Goal: Transaction & Acquisition: Purchase product/service

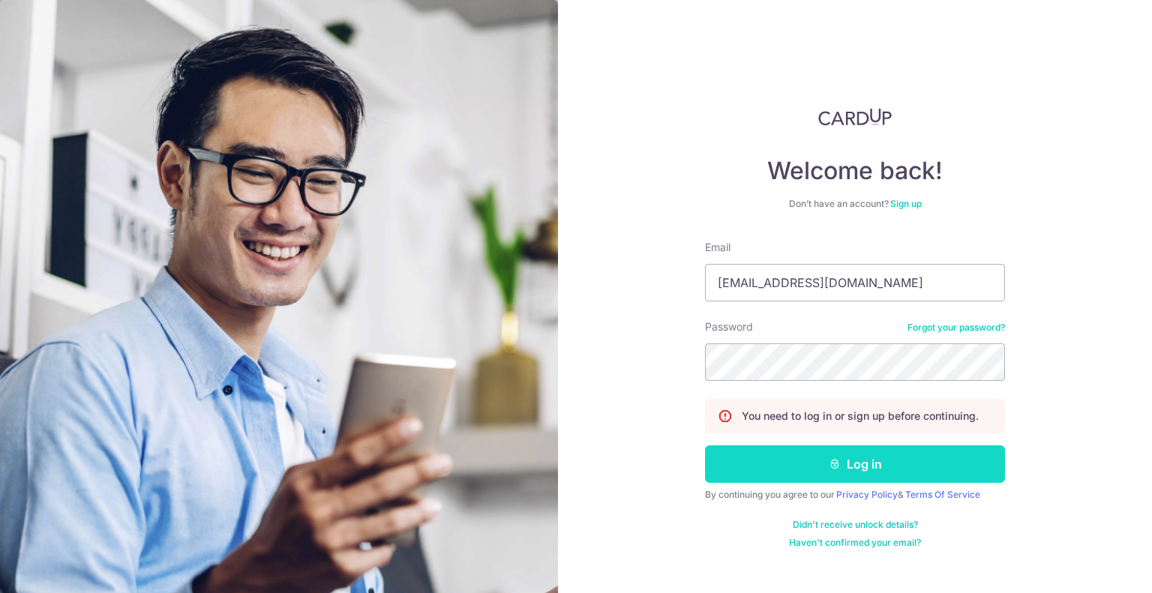
click at [814, 466] on button "Log in" at bounding box center [855, 463] width 300 height 37
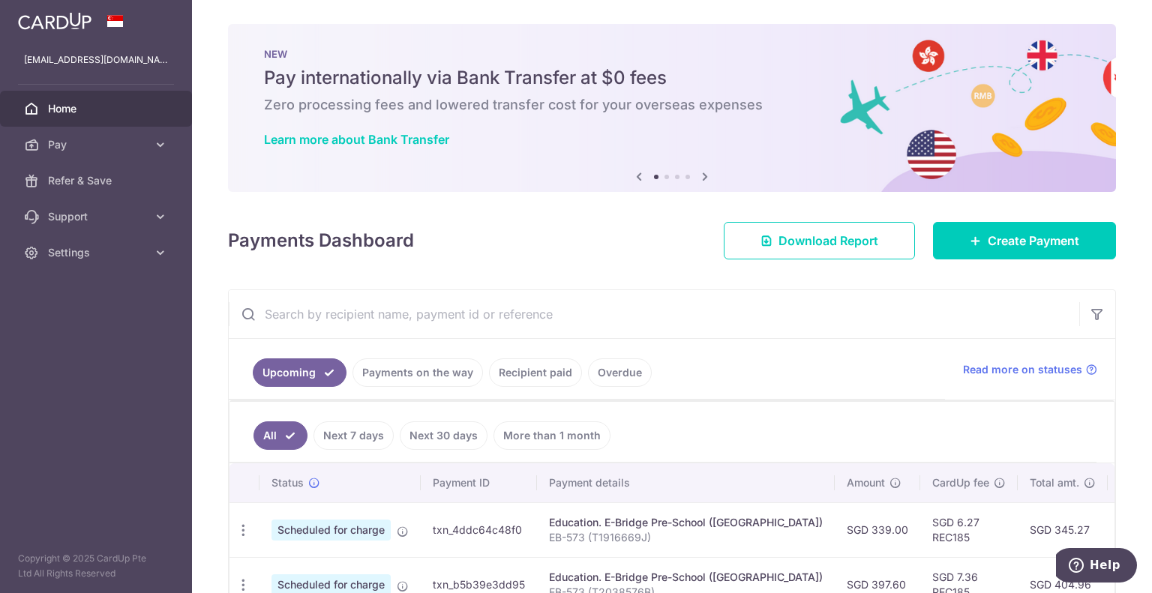
click at [703, 175] on icon at bounding box center [705, 176] width 18 height 19
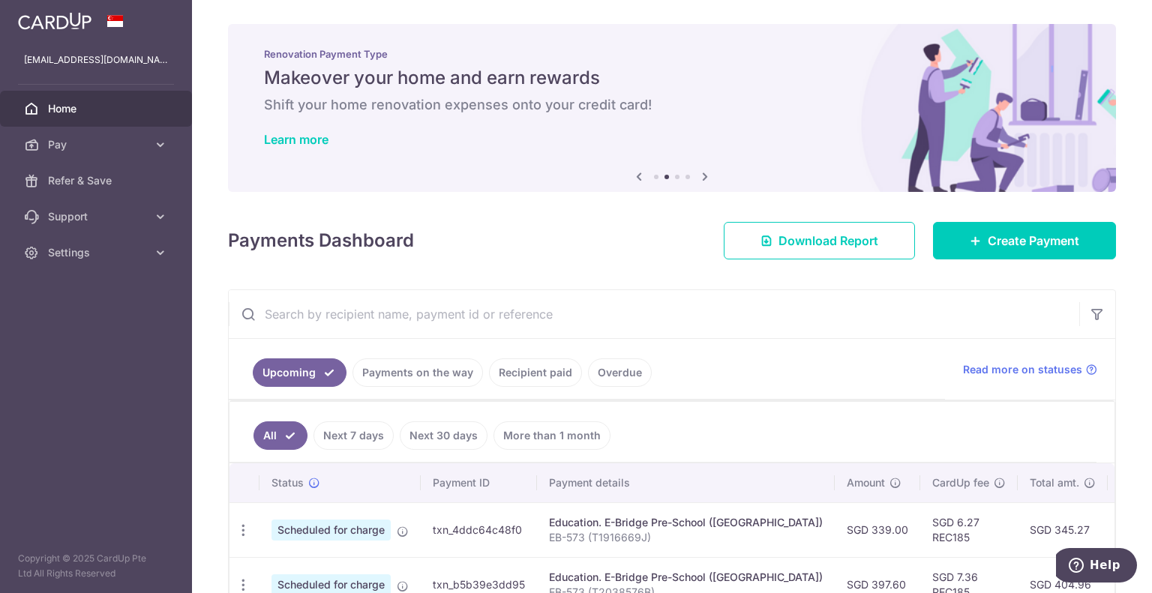
click at [703, 175] on icon at bounding box center [705, 176] width 18 height 19
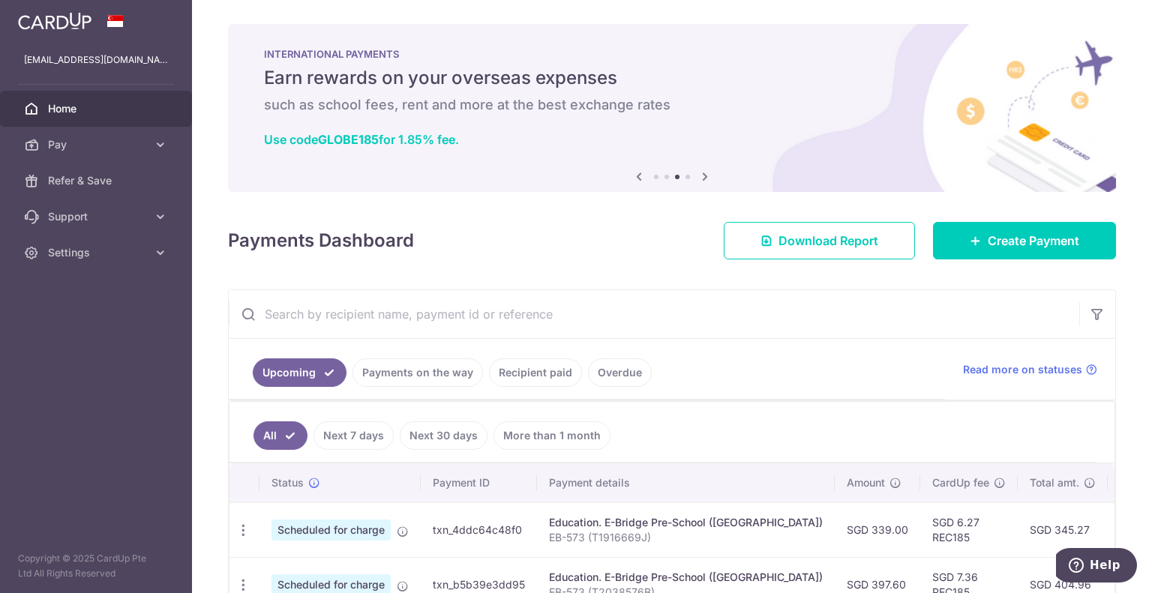
click at [703, 175] on icon at bounding box center [705, 176] width 18 height 19
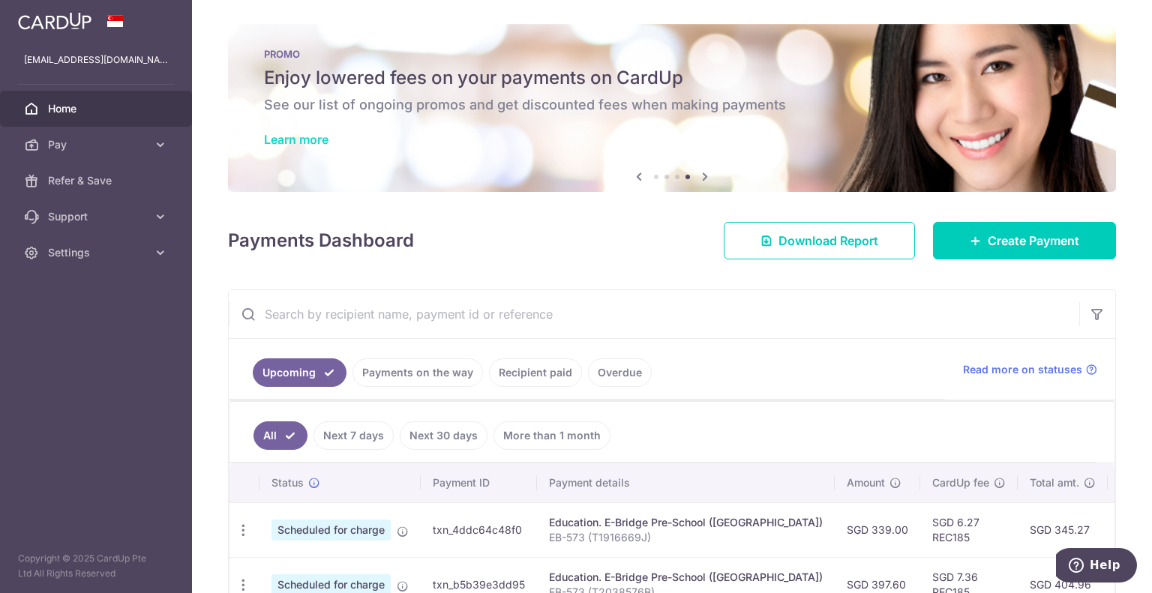
click at [304, 139] on link "Learn more" at bounding box center [296, 139] width 64 height 15
click at [699, 175] on icon at bounding box center [705, 176] width 18 height 19
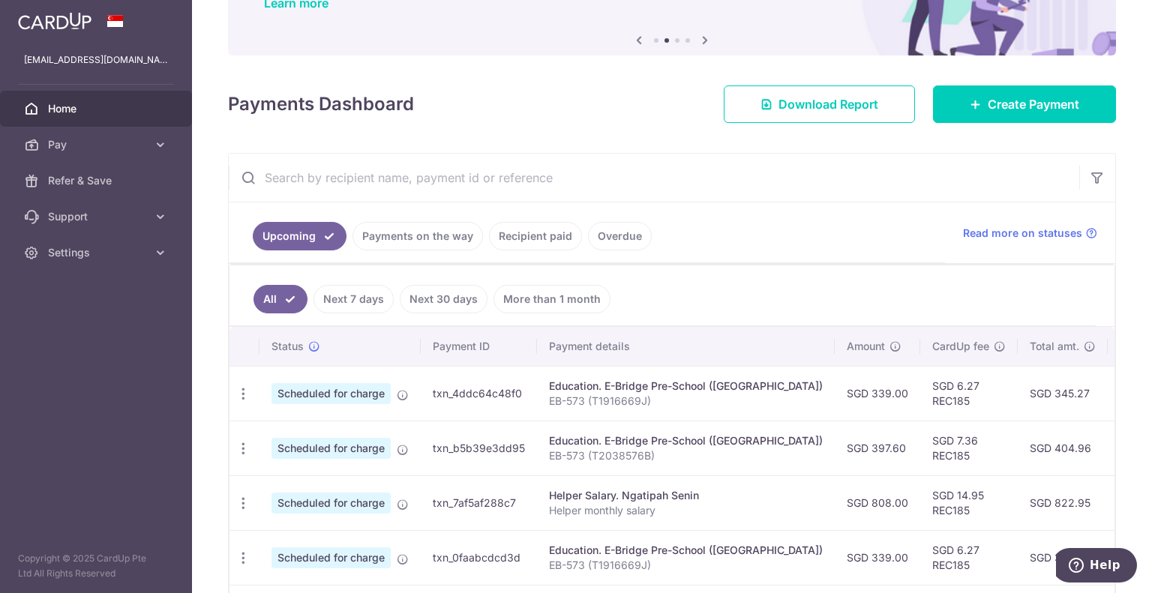
scroll to position [150, 0]
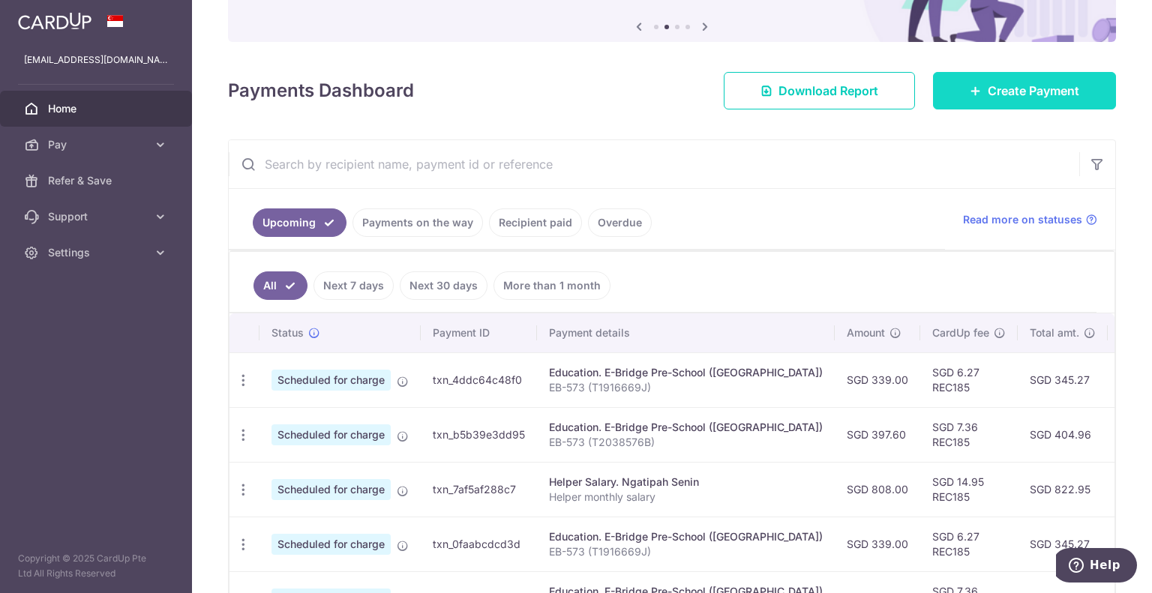
click at [1017, 89] on span "Create Payment" at bounding box center [1033, 91] width 91 height 18
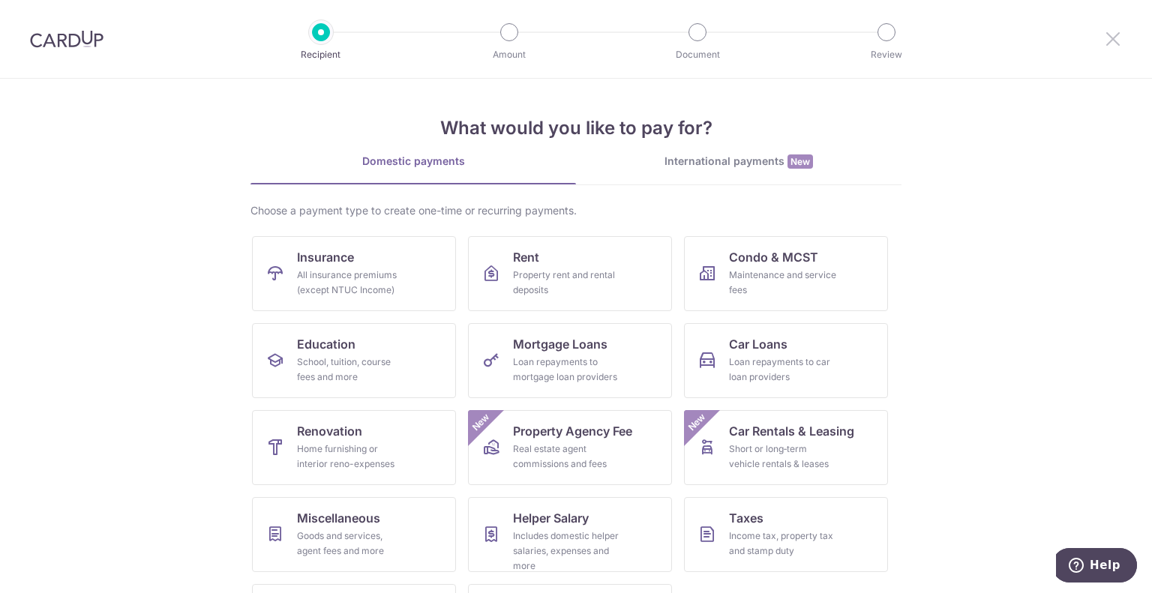
click at [1115, 31] on icon at bounding box center [1113, 38] width 18 height 19
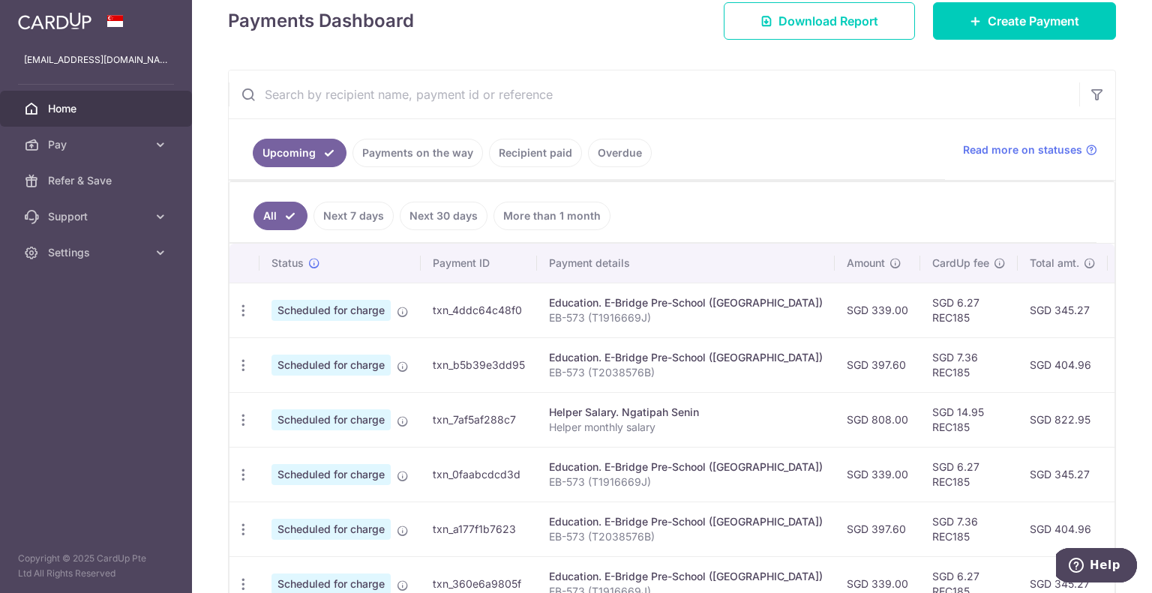
scroll to position [209, 0]
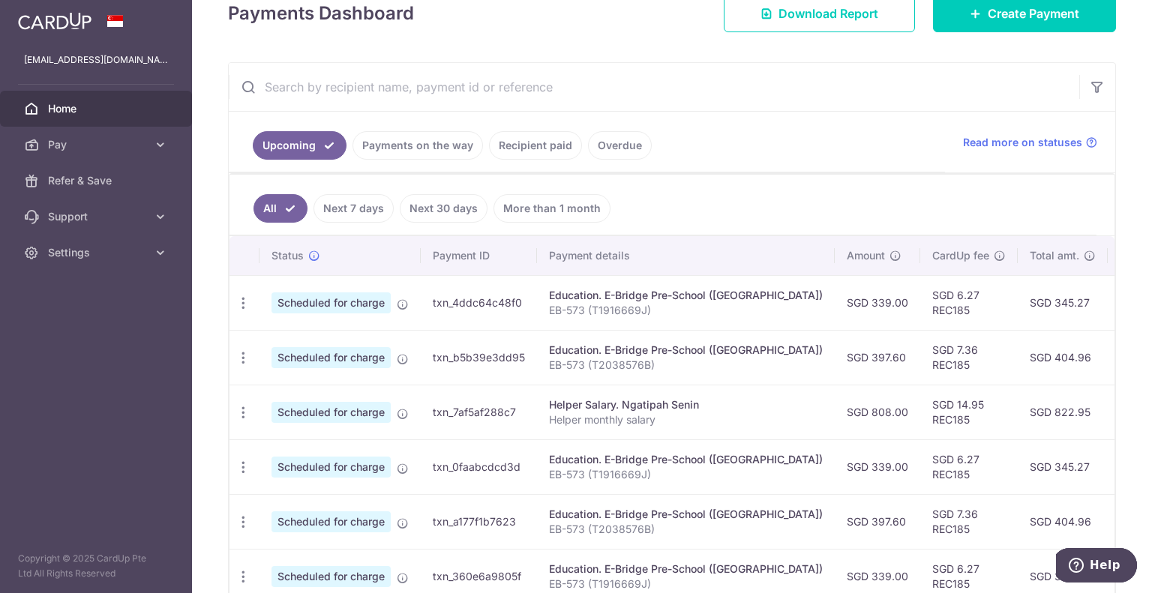
click at [510, 148] on link "Recipient paid" at bounding box center [535, 145] width 93 height 28
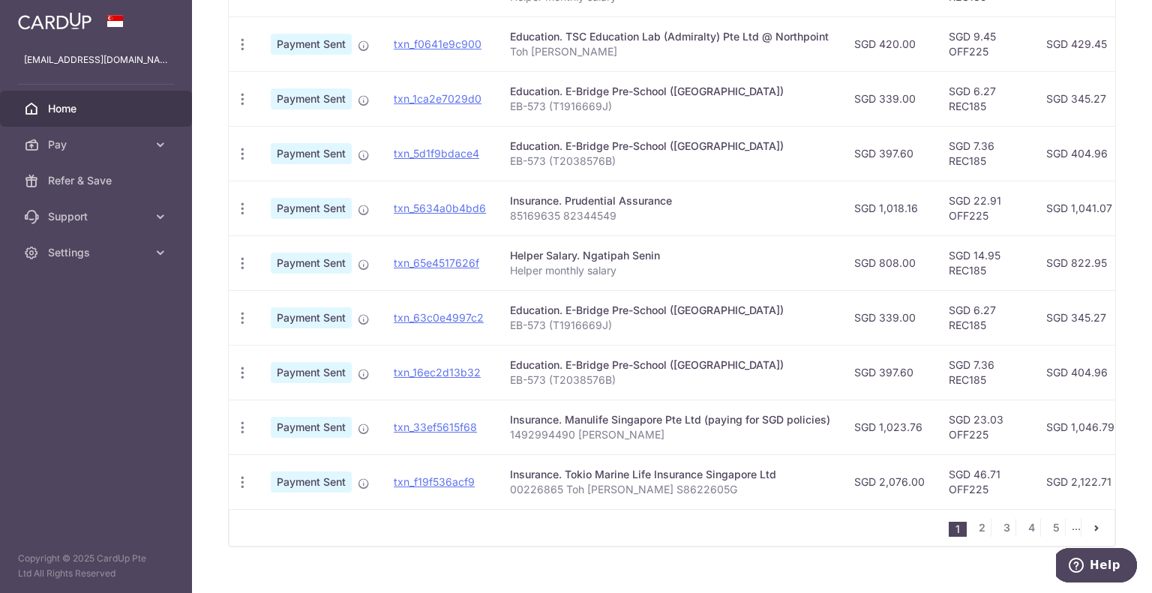
scroll to position [469, 0]
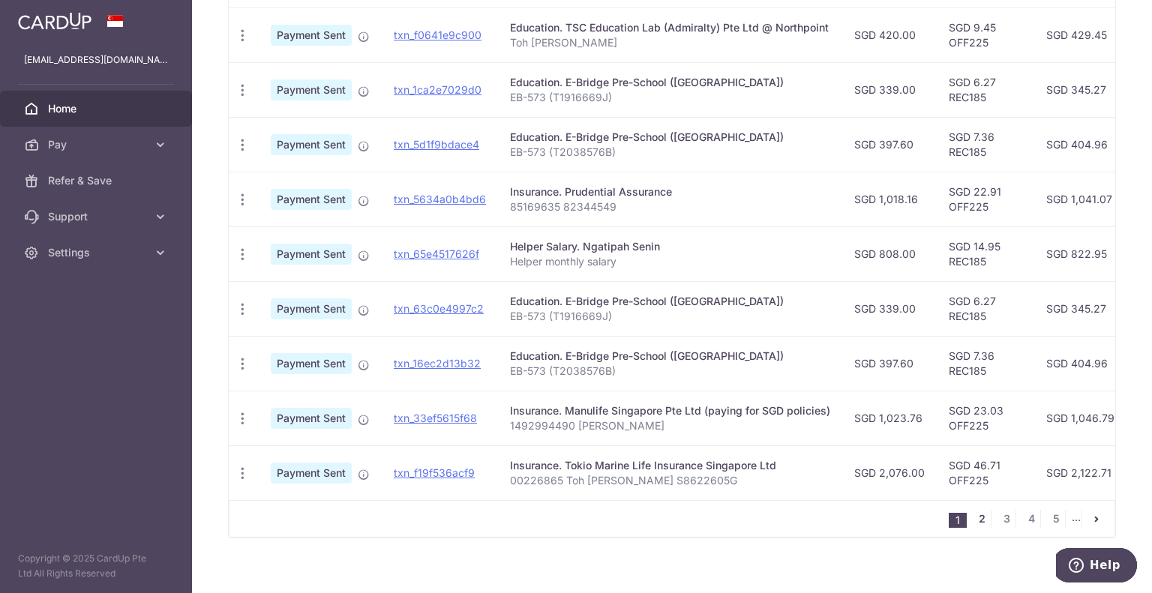
click at [973, 523] on link "2" at bounding box center [982, 519] width 18 height 18
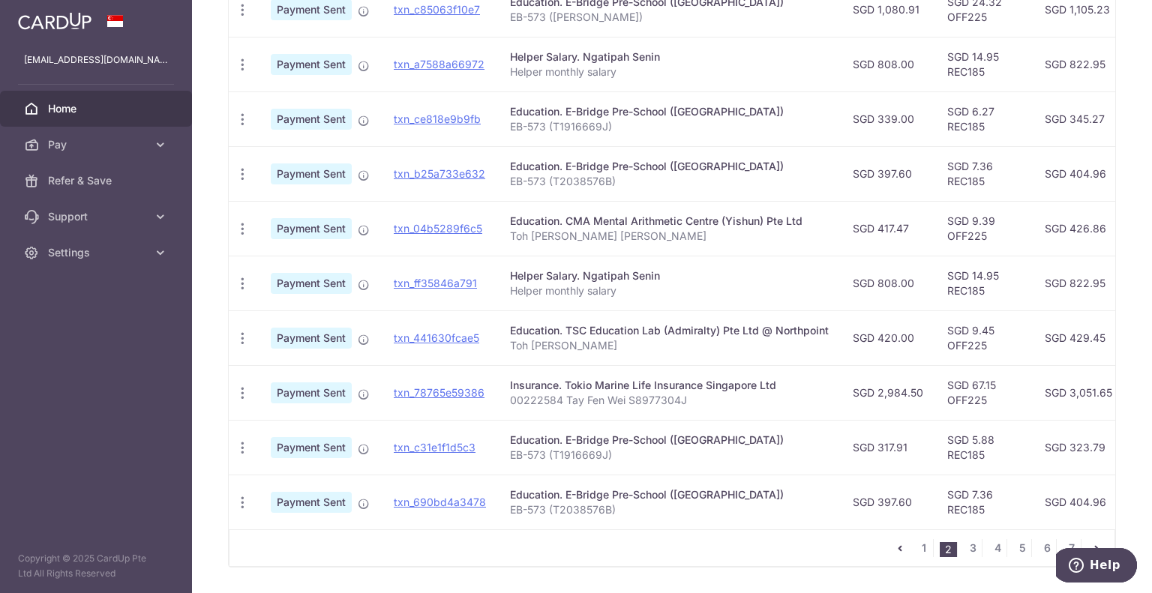
scroll to position [465, 0]
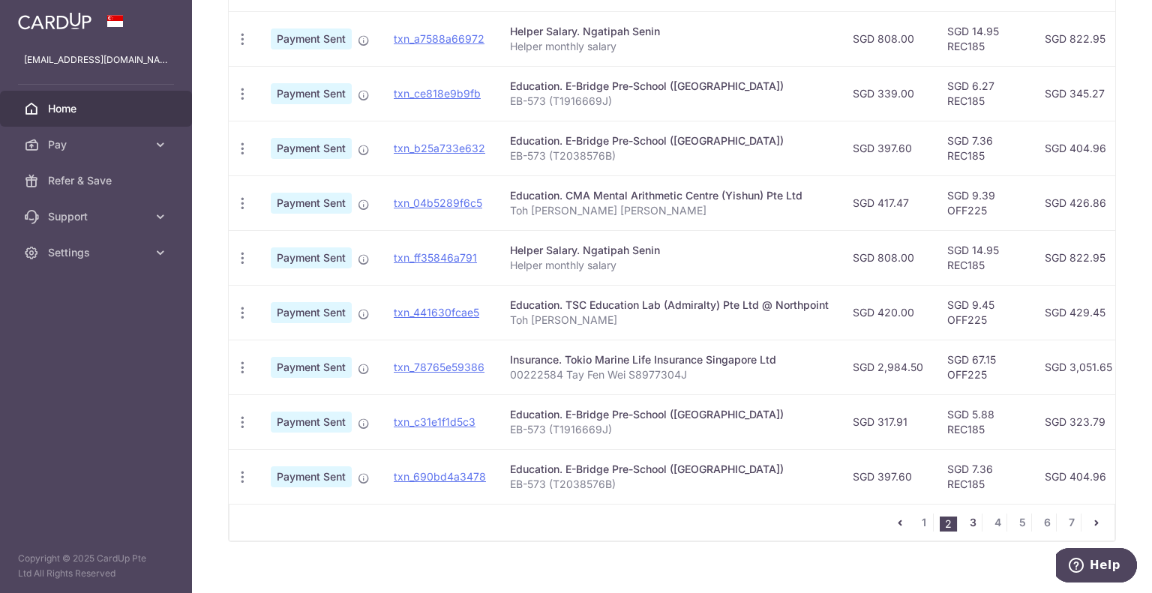
click at [965, 521] on link "3" at bounding box center [973, 523] width 18 height 18
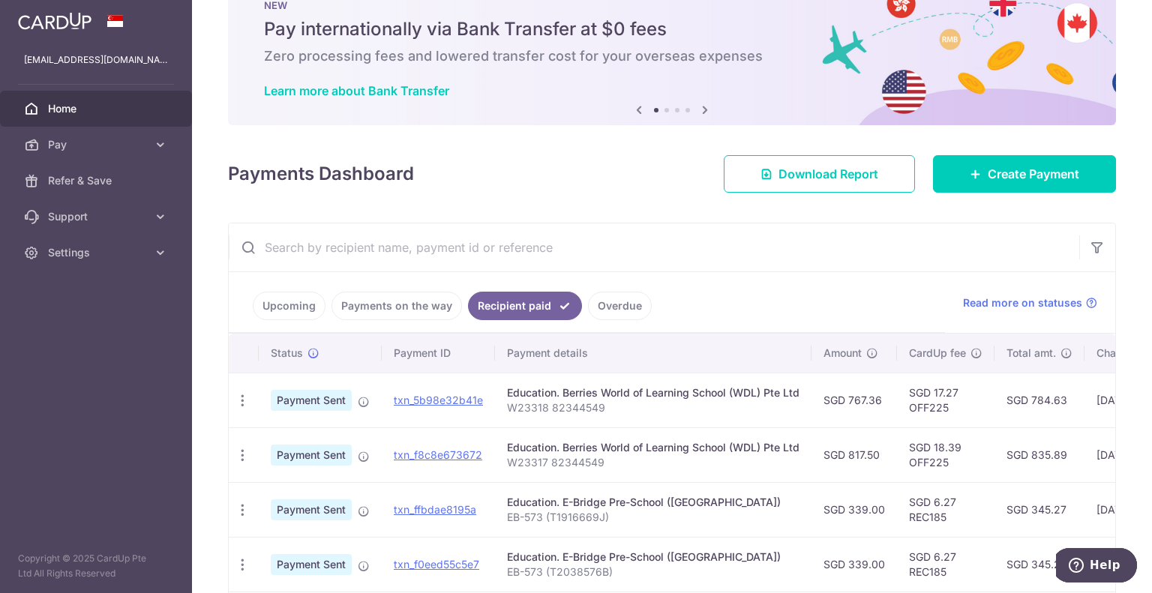
scroll to position [50, 0]
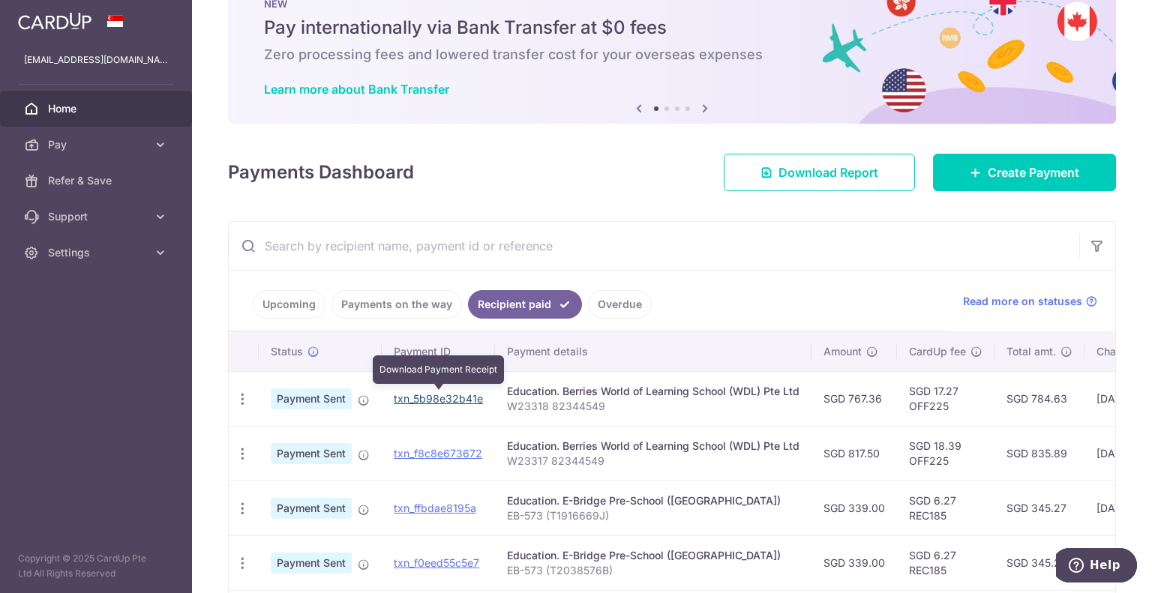
click at [438, 396] on link "txn_5b98e32b41e" at bounding box center [438, 398] width 89 height 13
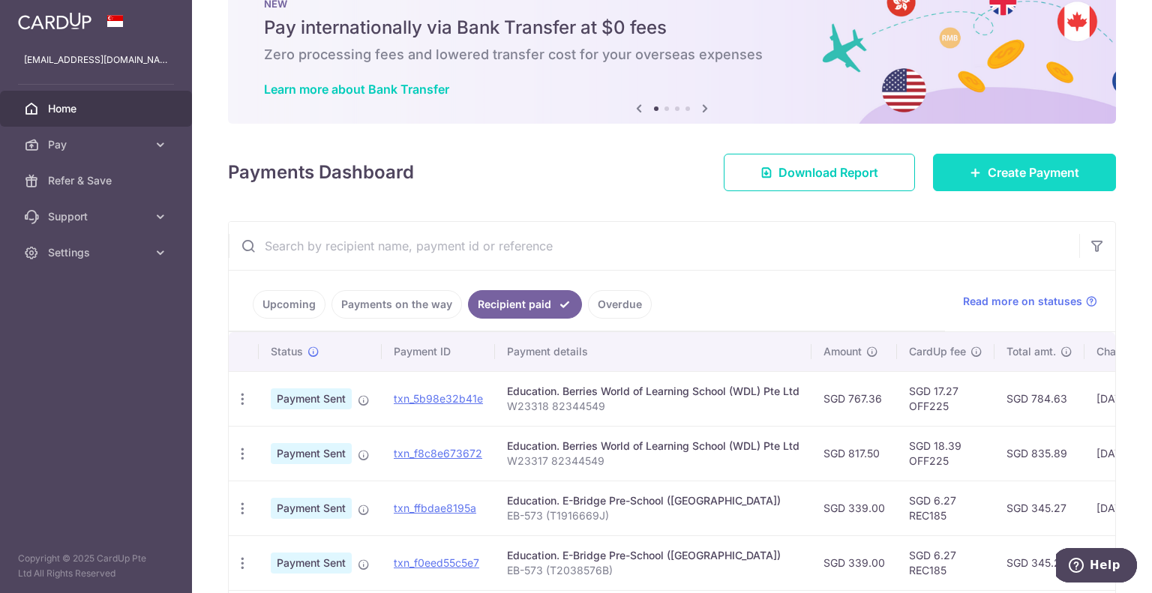
click at [988, 166] on span "Create Payment" at bounding box center [1033, 172] width 91 height 18
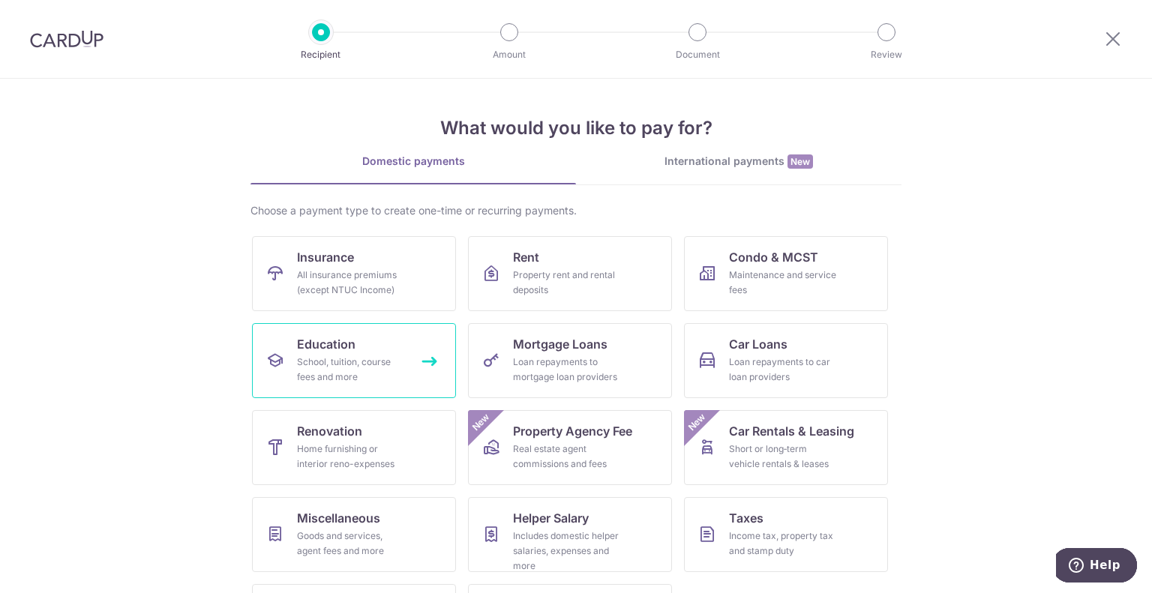
click at [380, 359] on div "School, tuition, course fees and more" at bounding box center [351, 370] width 108 height 30
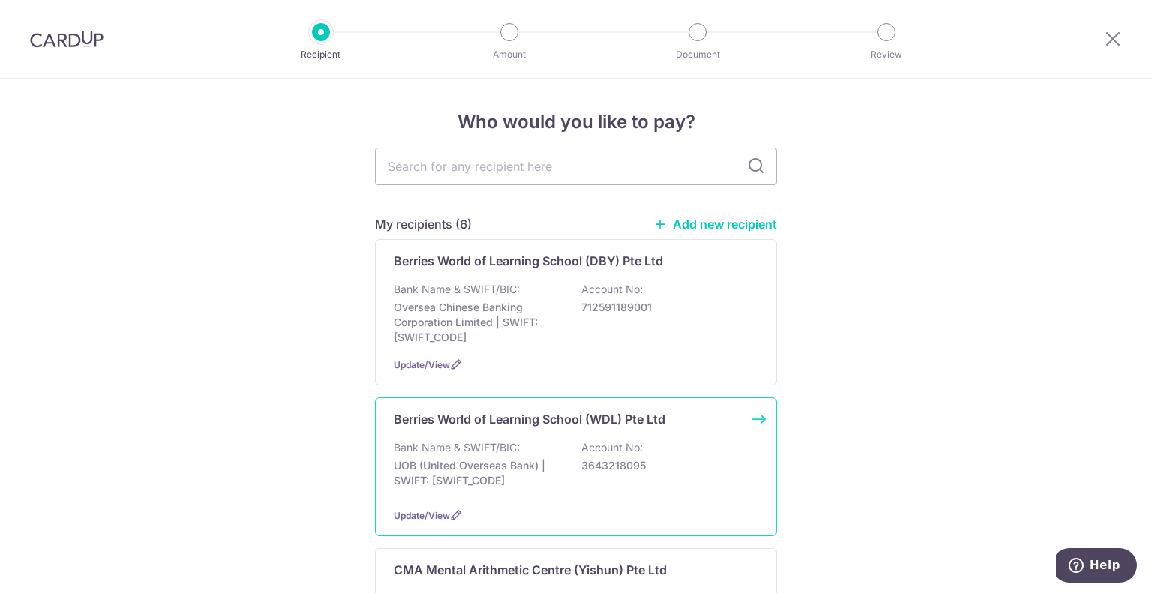
click at [544, 490] on div "Bank Name & SWIFT/BIC: UOB (United Overseas Bank) | SWIFT: UOVBSGSGXXX Account …" at bounding box center [576, 467] width 364 height 55
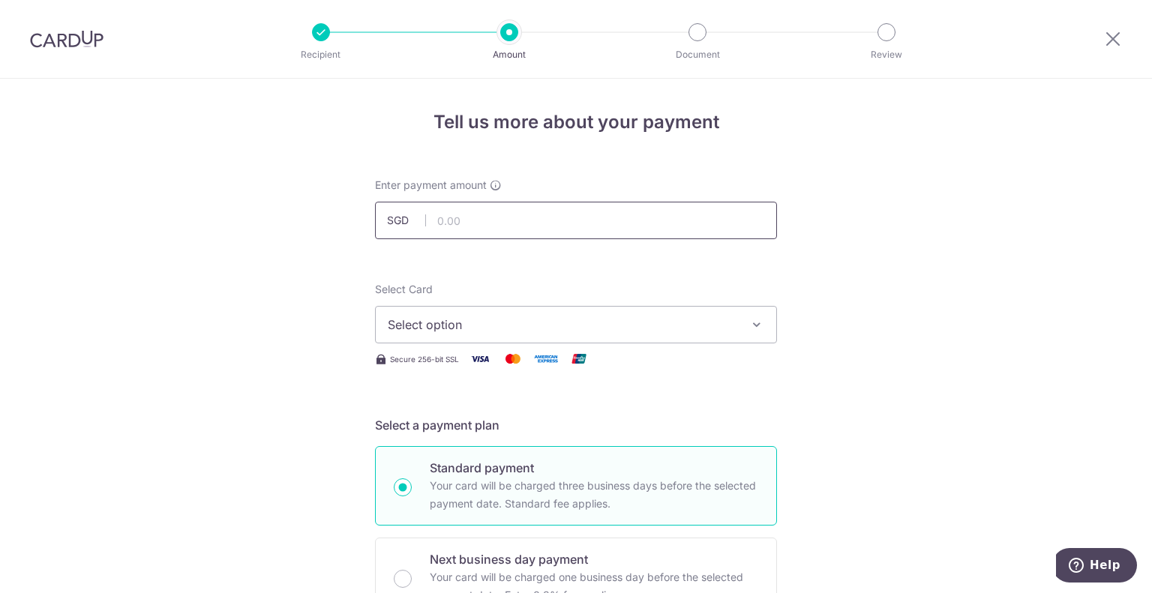
click at [537, 226] on input "text" at bounding box center [576, 220] width 402 height 37
type input "817.50"
click at [463, 328] on span "Select option" at bounding box center [562, 325] width 349 height 18
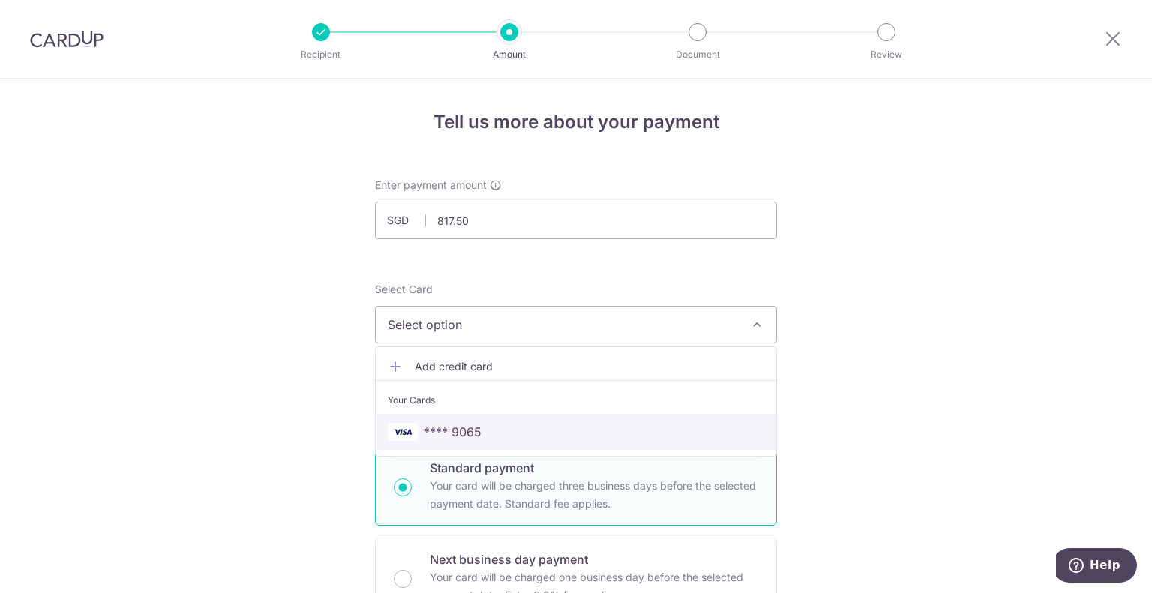
click at [483, 430] on span "**** 9065" at bounding box center [576, 432] width 376 height 18
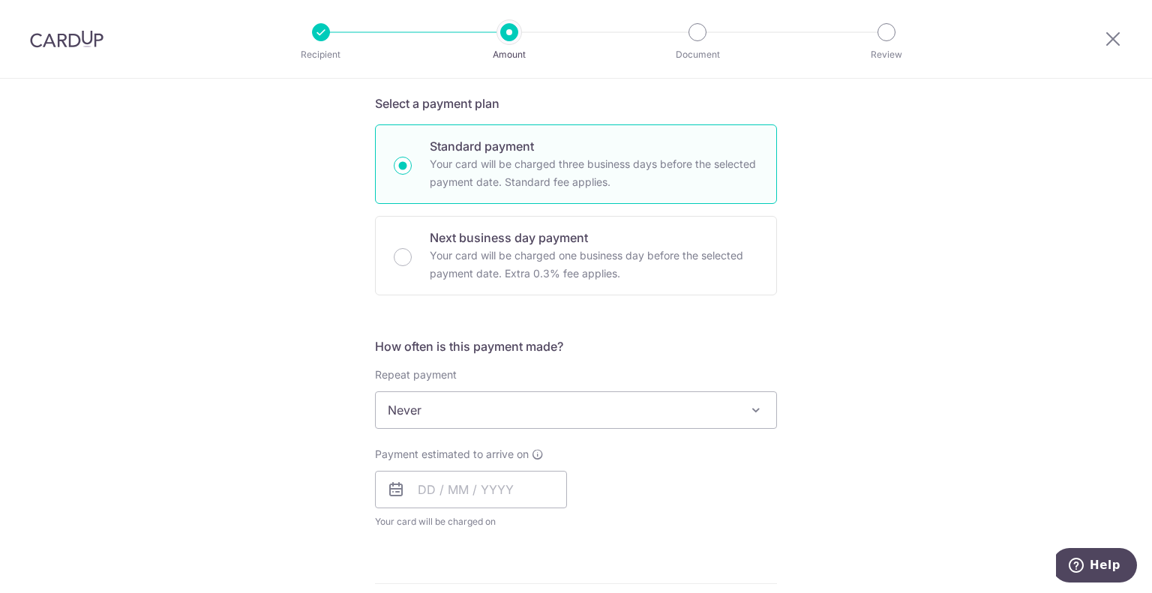
scroll to position [380, 0]
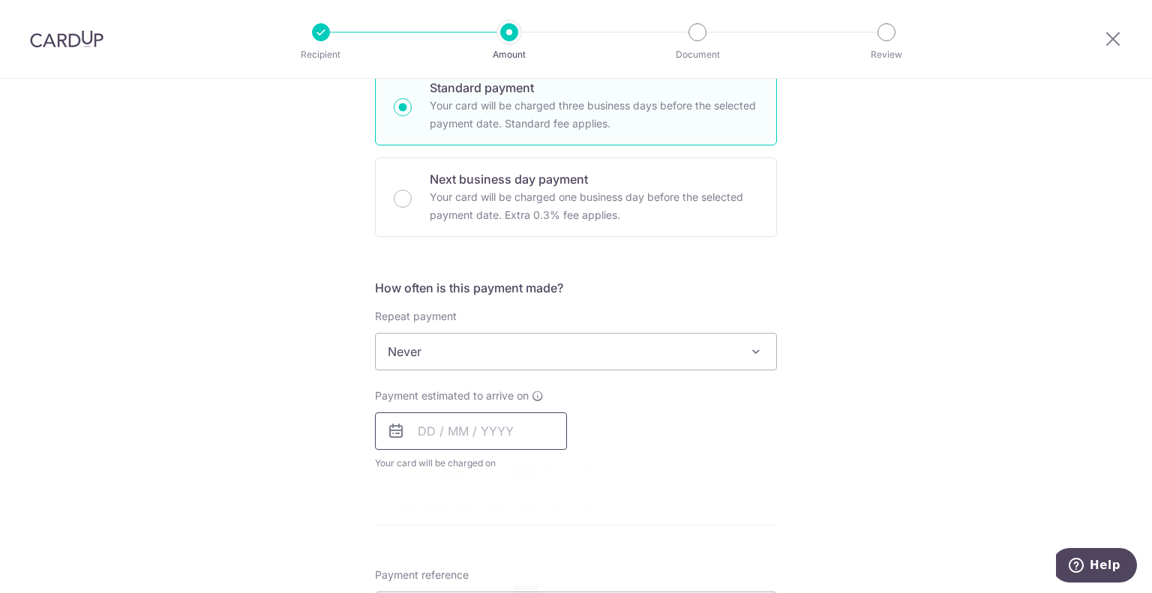
click at [442, 428] on input "text" at bounding box center [471, 430] width 192 height 37
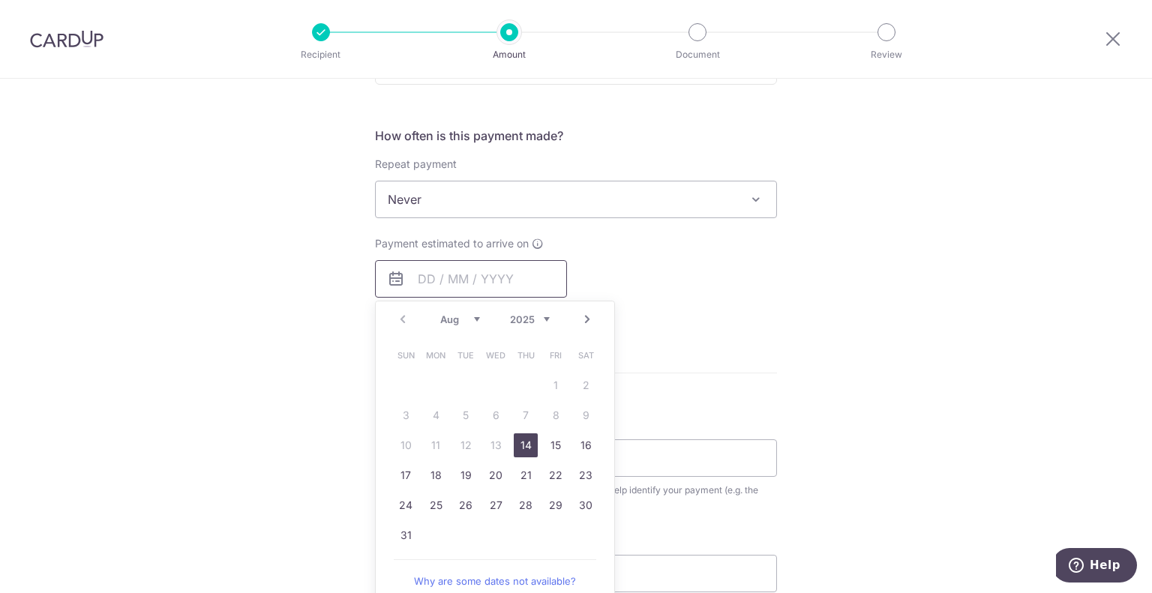
scroll to position [533, 0]
click at [526, 447] on link "14" at bounding box center [526, 445] width 24 height 24
type input "14/08/2025"
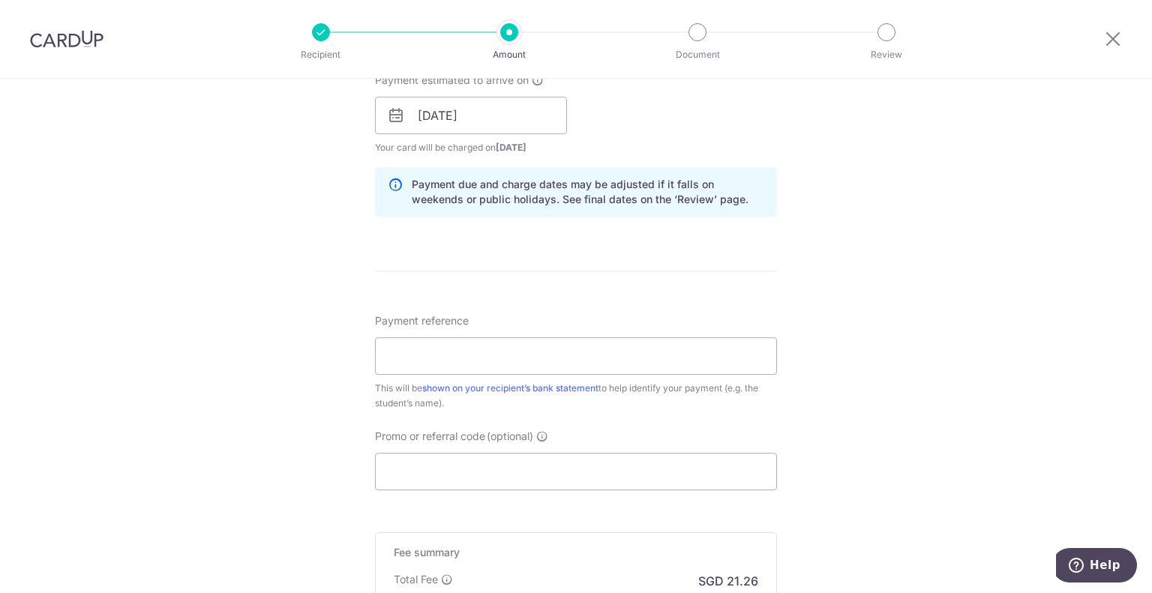
scroll to position [720, 0]
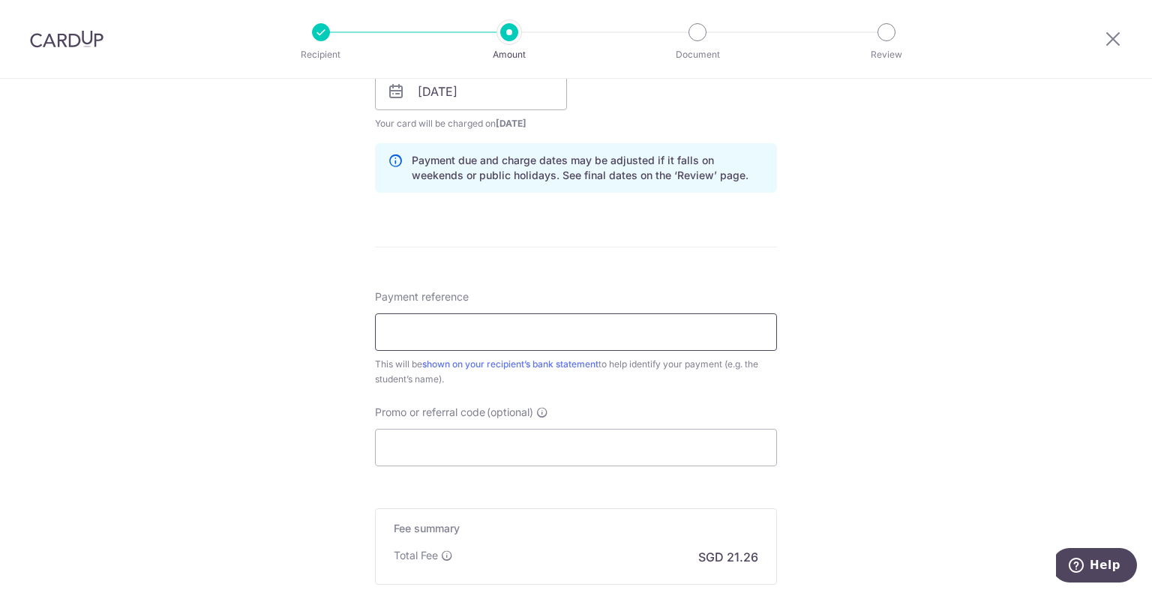
click at [448, 328] on input "Payment reference" at bounding box center [576, 331] width 402 height 37
paste input "W23318 82344549"
type input "W"
click at [496, 335] on input "WL-I25000260" at bounding box center [576, 331] width 402 height 37
type input "WL-I25000260 W23318"
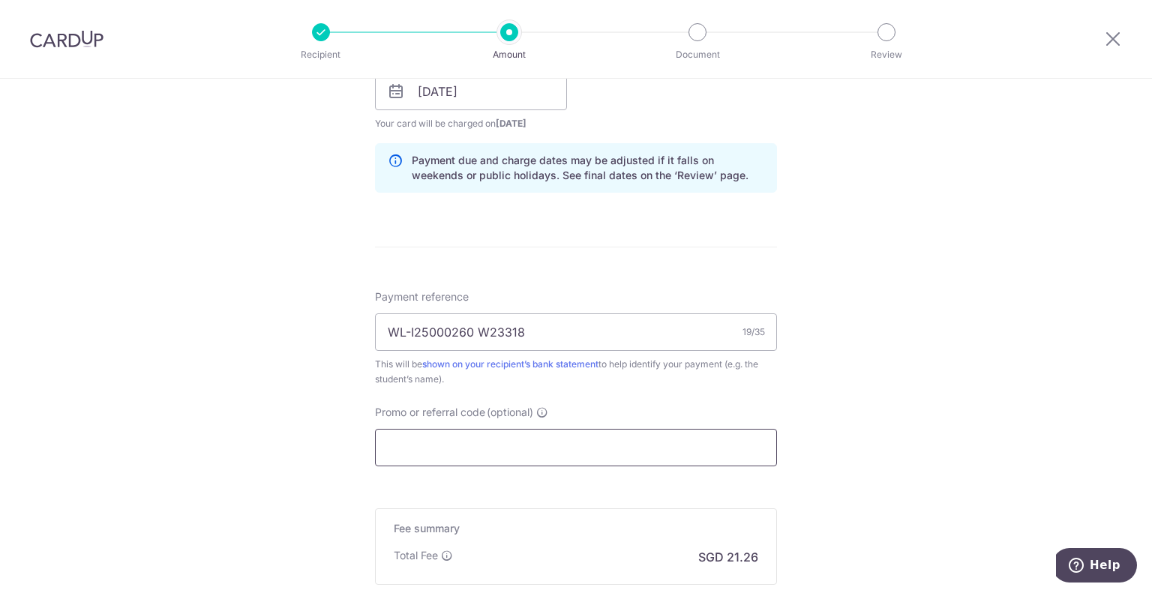
click at [431, 445] on input "Promo or referral code (optional)" at bounding box center [576, 447] width 402 height 37
paste input "OFF225"
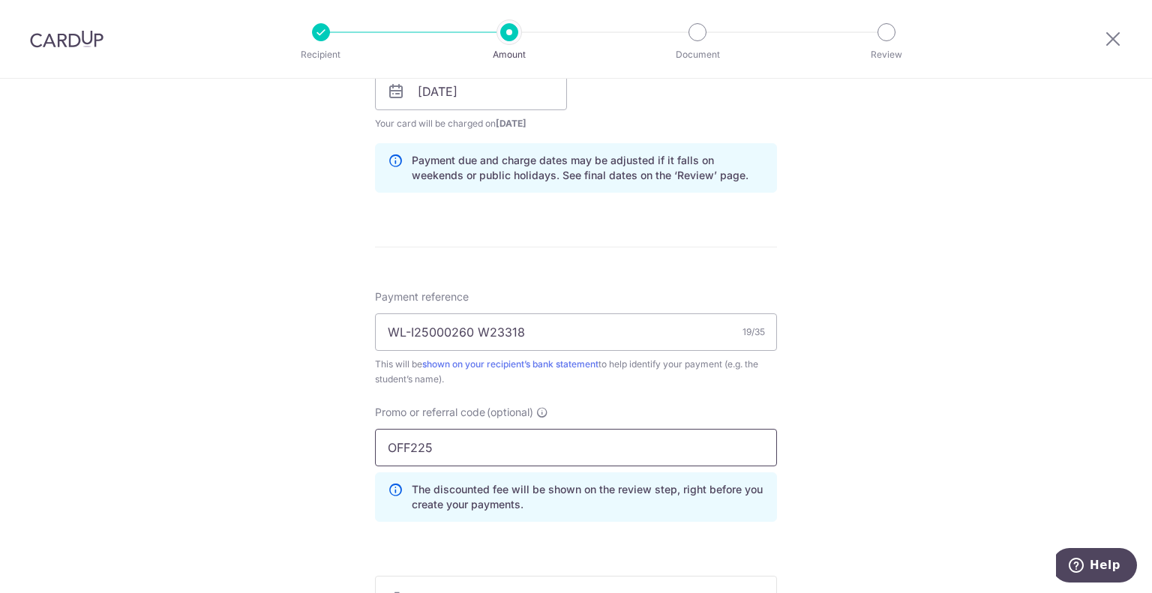
type input "OFF225"
click at [288, 525] on div "Tell us more about your payment Enter payment amount SGD 817.50 817.50 Select C…" at bounding box center [576, 102] width 1152 height 1486
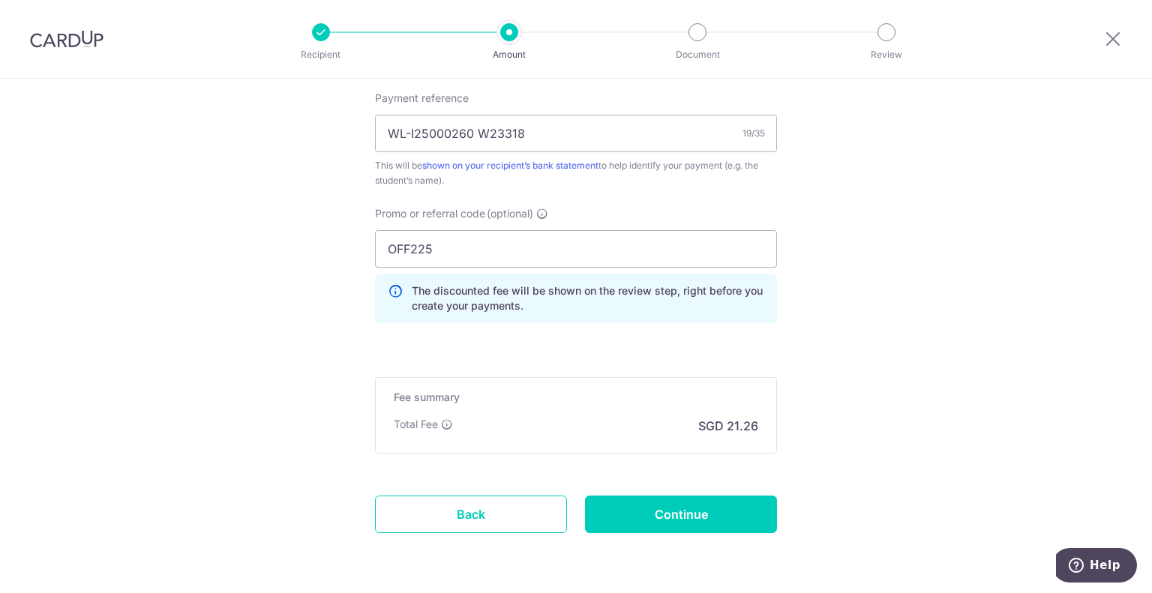
scroll to position [920, 0]
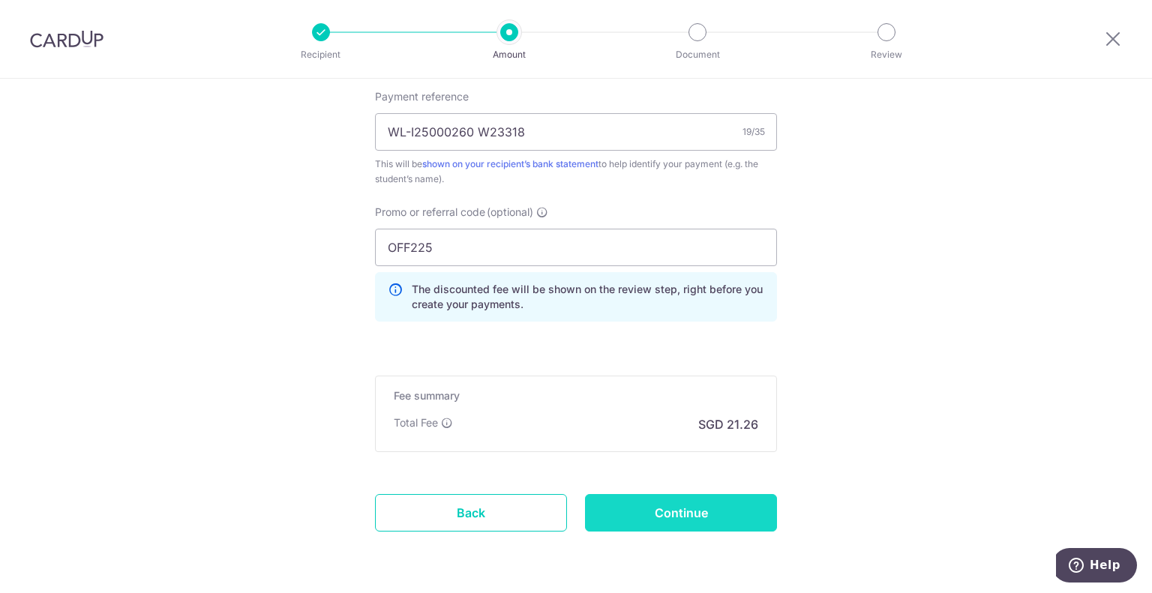
click at [675, 517] on input "Continue" at bounding box center [681, 512] width 192 height 37
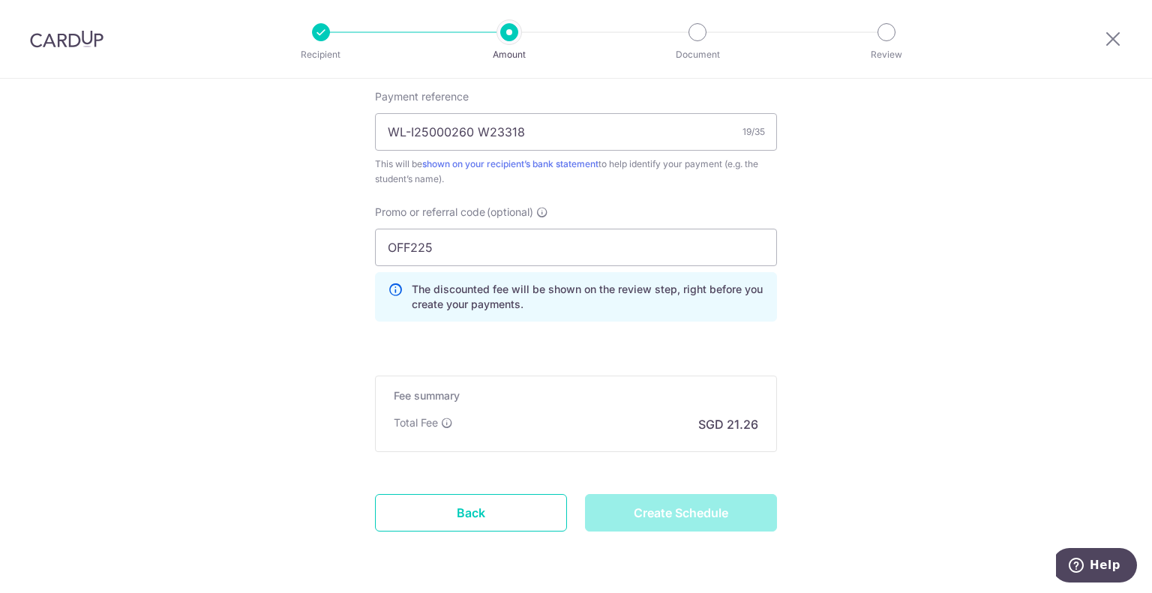
type input "Create Schedule"
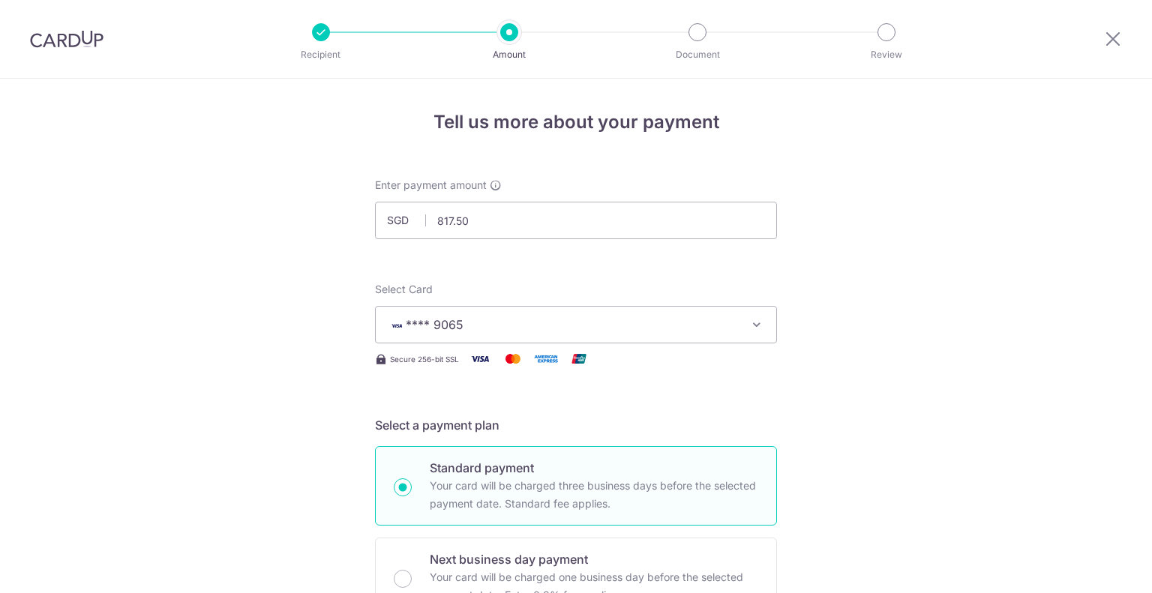
scroll to position [989, 0]
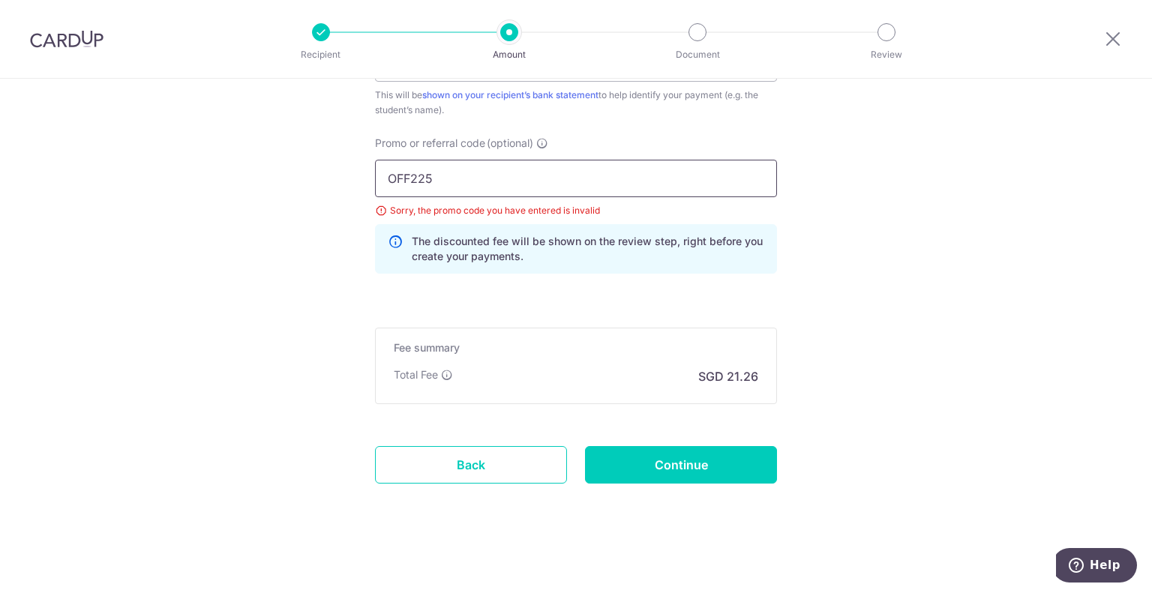
click at [469, 171] on input "OFF225" at bounding box center [576, 178] width 402 height 37
type input "OFF225"
click at [678, 458] on input "Continue" at bounding box center [681, 464] width 192 height 37
type input "Update Schedule"
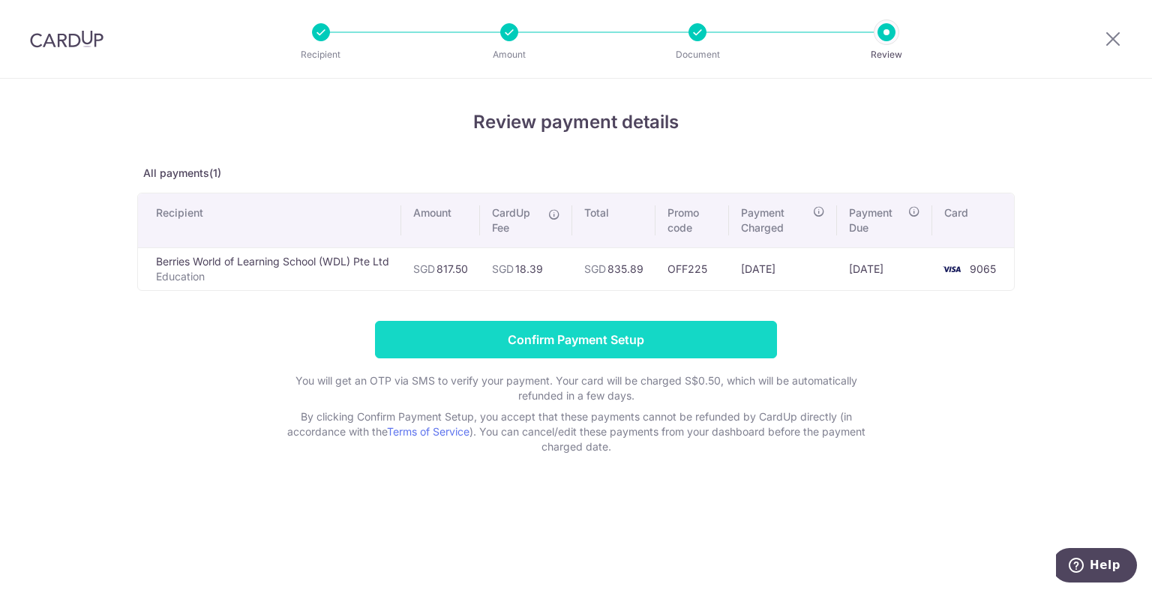
click at [592, 342] on input "Confirm Payment Setup" at bounding box center [576, 339] width 402 height 37
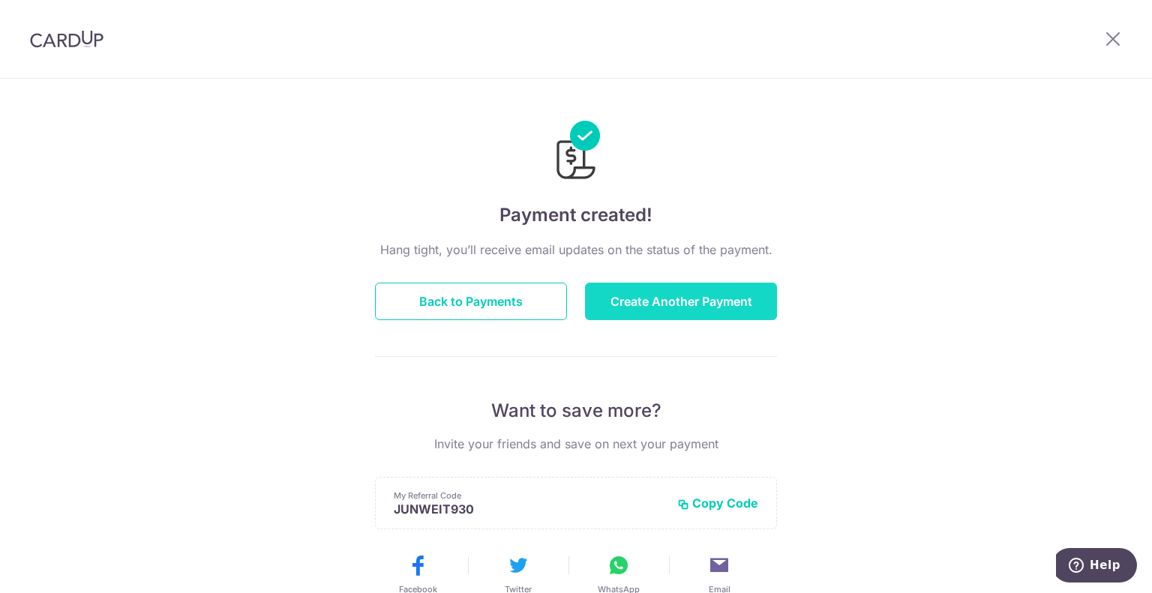
click at [667, 305] on button "Create Another Payment" at bounding box center [681, 301] width 192 height 37
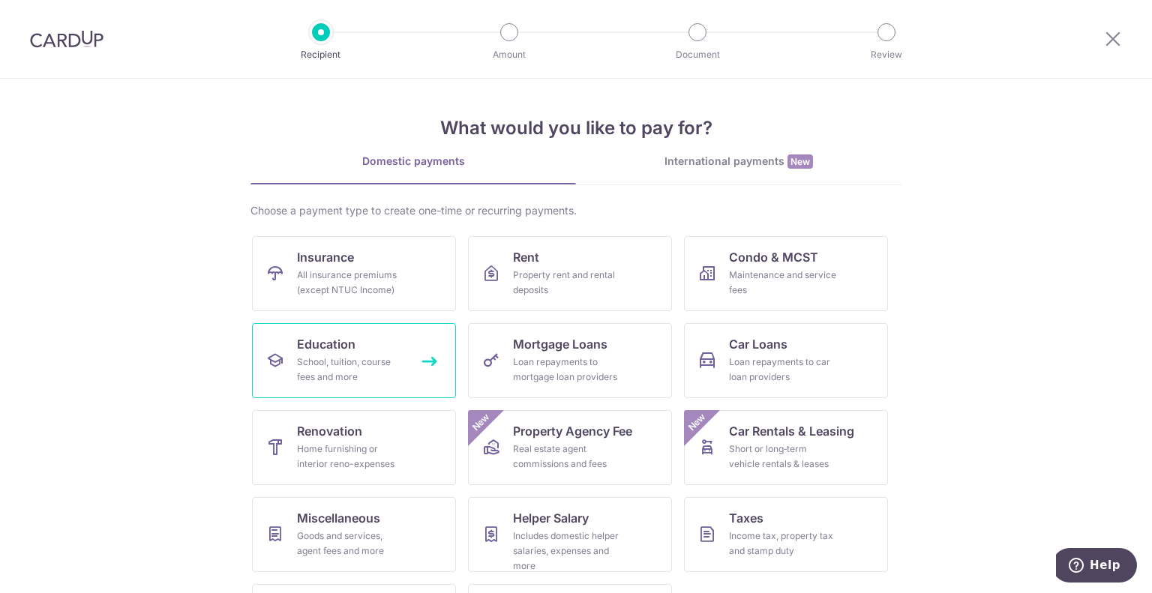
click at [358, 352] on link "Education School, tuition, course fees and more" at bounding box center [354, 360] width 204 height 75
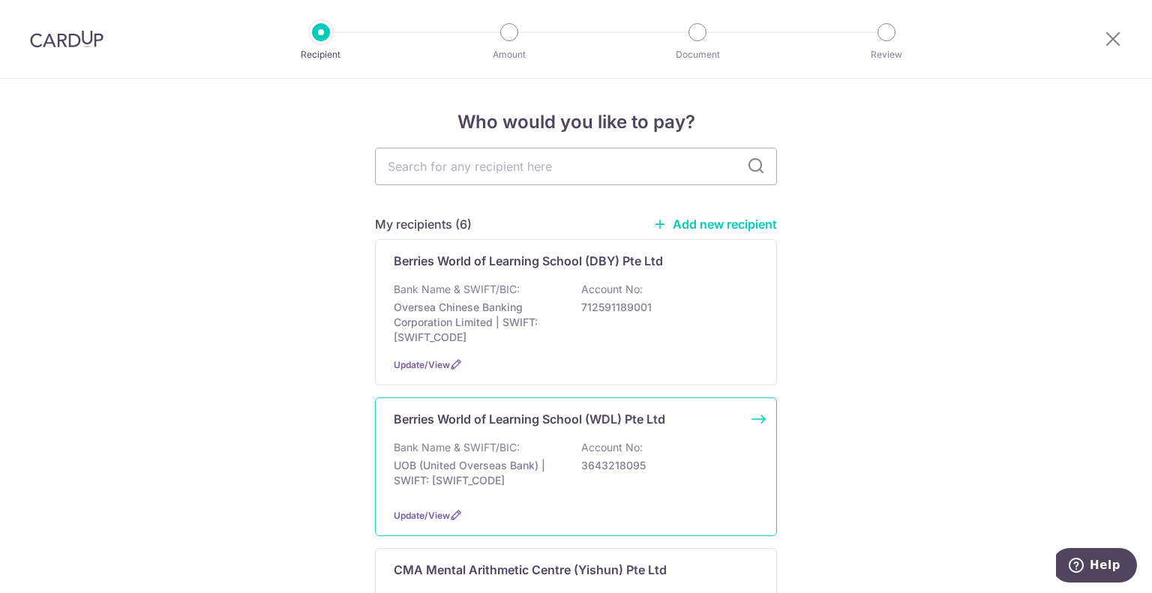
drag, startPoint x: 535, startPoint y: 458, endPoint x: 556, endPoint y: 491, distance: 38.7
click at [556, 491] on div "Bank Name & SWIFT/BIC: UOB (United Overseas Bank) | SWIFT: [SWIFT_CODE] Account…" at bounding box center [576, 467] width 364 height 55
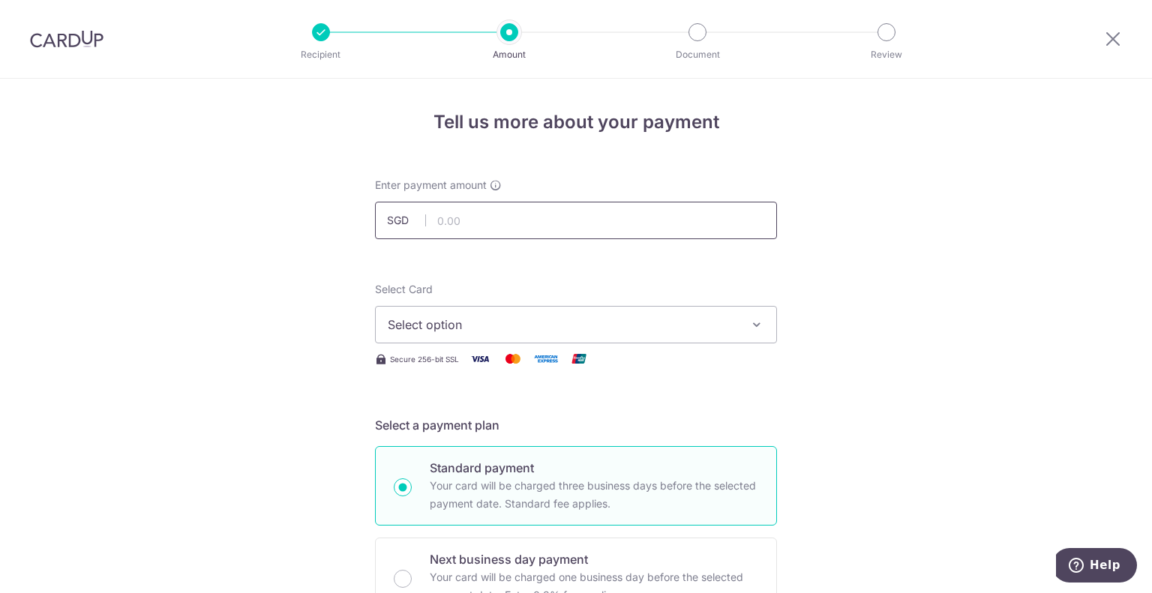
click at [447, 229] on input "text" at bounding box center [576, 220] width 402 height 37
type input "827.31"
click at [441, 332] on span "Select option" at bounding box center [562, 325] width 349 height 18
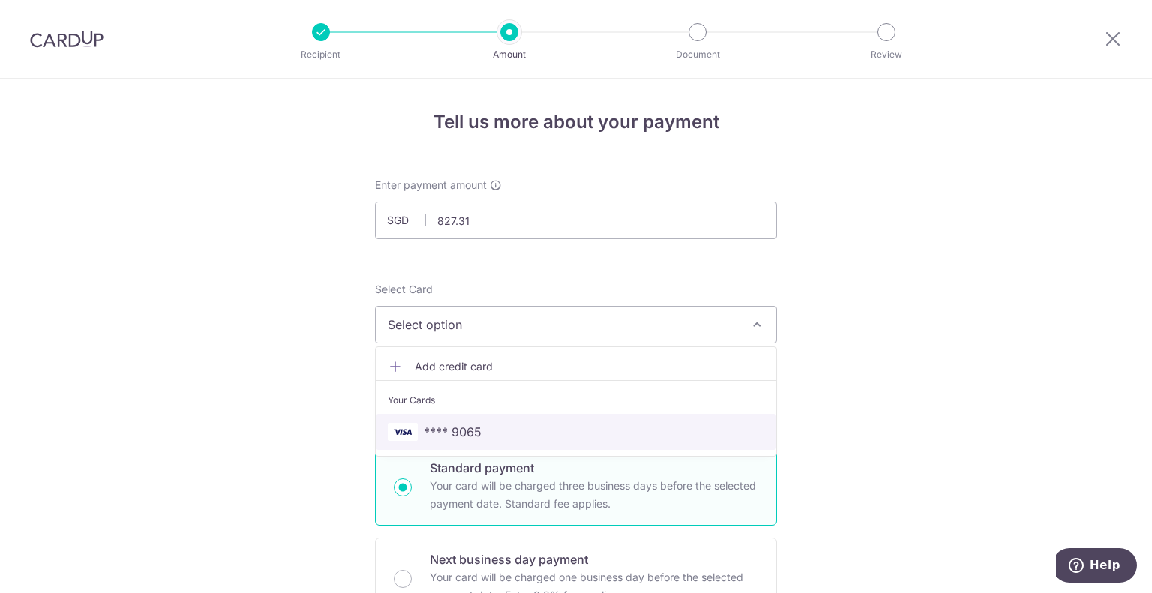
click at [451, 431] on span "**** 9065" at bounding box center [453, 432] width 58 height 18
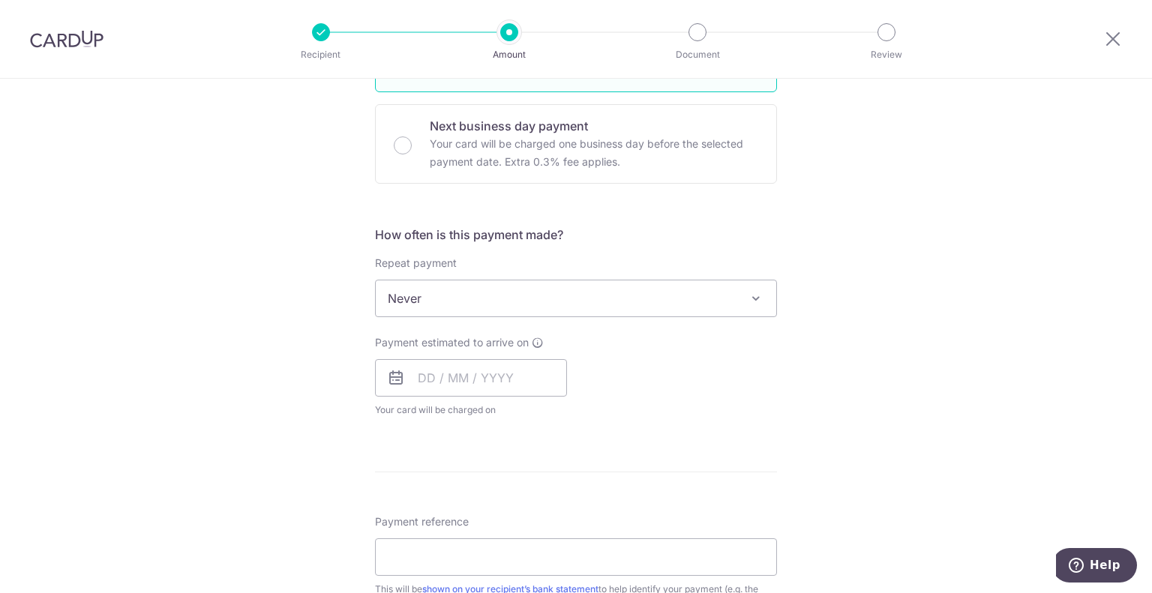
scroll to position [434, 0]
click at [458, 387] on input "text" at bounding box center [471, 376] width 192 height 37
click at [520, 540] on link "14" at bounding box center [526, 544] width 24 height 24
type input "14/08/2025"
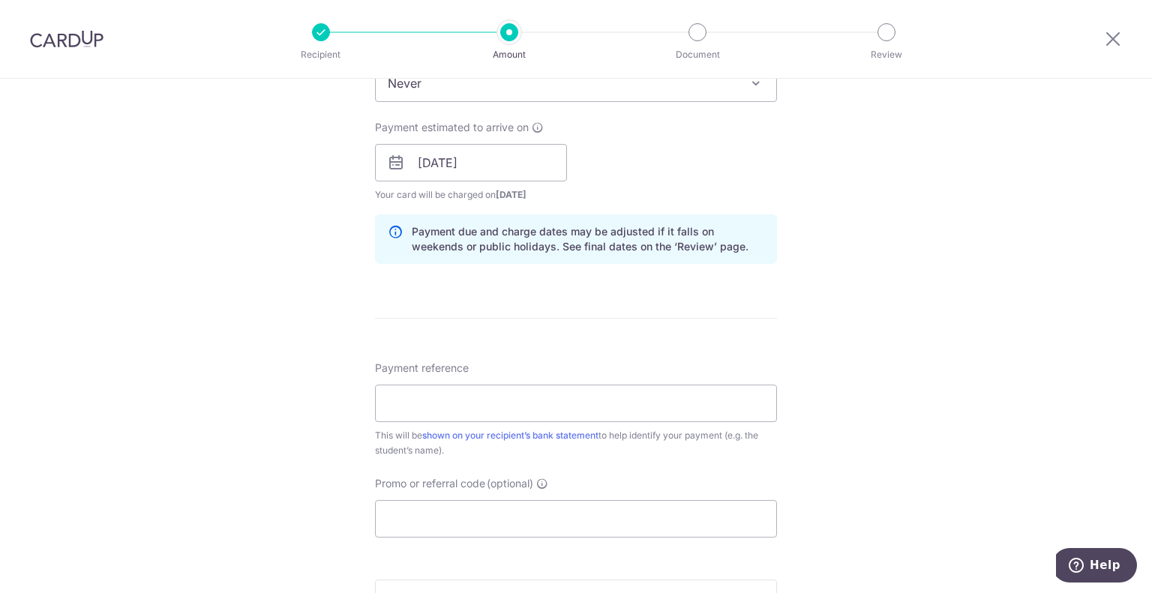
scroll to position [723, 0]
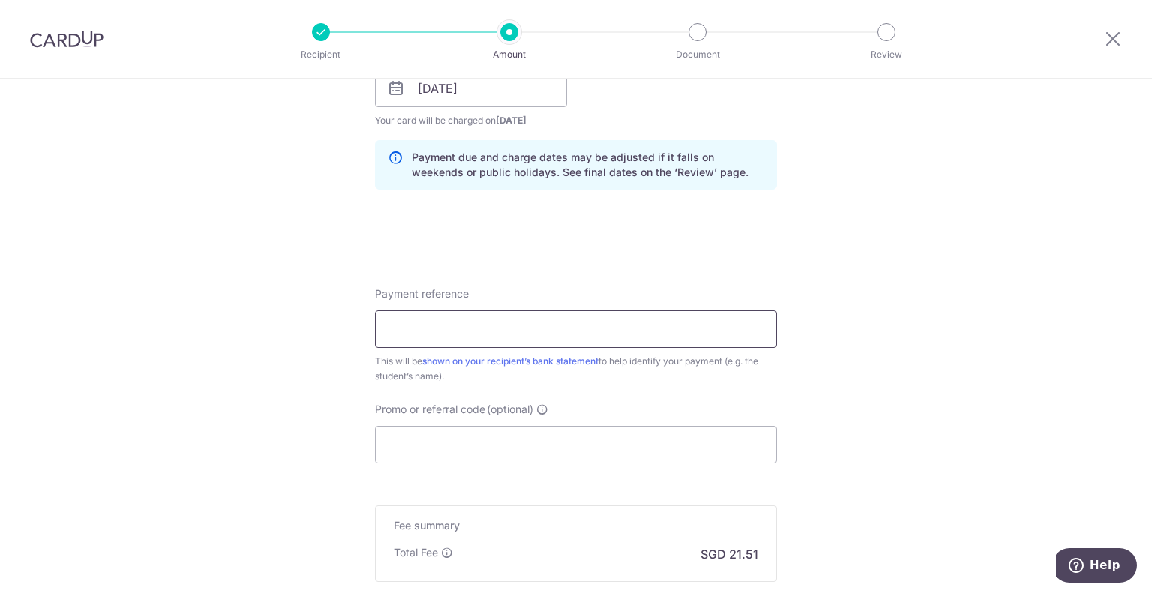
click at [428, 340] on input "Payment reference" at bounding box center [576, 328] width 402 height 37
type input "WL-I25000459 W23317"
click at [318, 423] on div "Tell us more about your payment Enter payment amount SGD 827.31 827.31 Select C…" at bounding box center [576, 65] width 1152 height 1418
click at [462, 439] on input "Promo or referral code (optional)" at bounding box center [576, 444] width 402 height 37
paste input "OFF225"
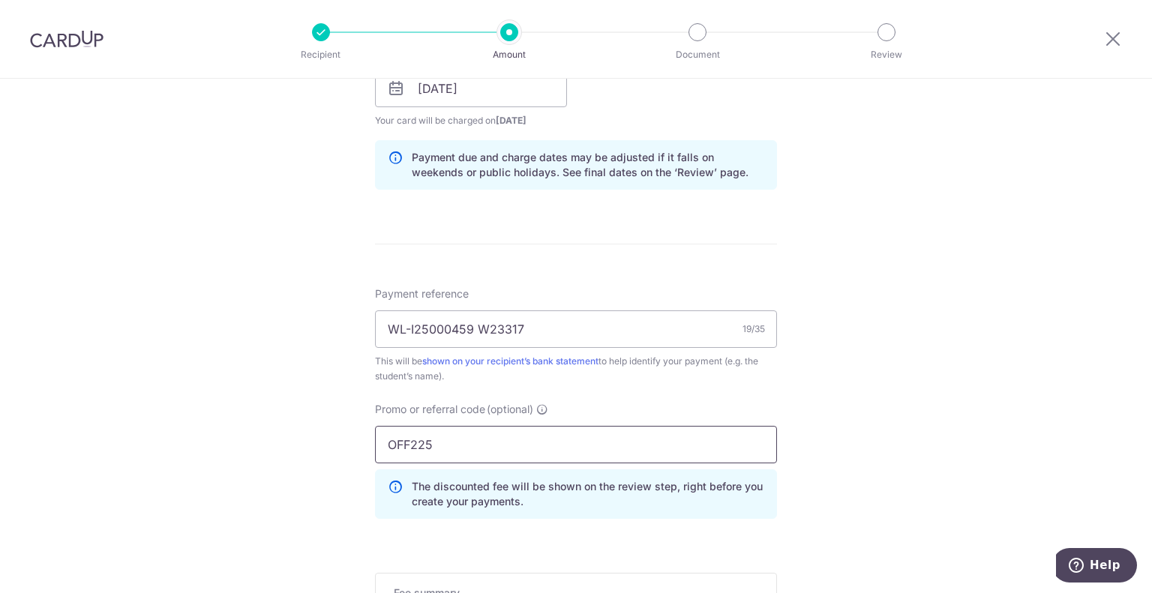
click at [388, 440] on input "OFF225" at bounding box center [576, 444] width 402 height 37
type input "OFF225"
click at [328, 458] on div "Tell us more about your payment Enter payment amount SGD 827.31 827.31 Select C…" at bounding box center [576, 99] width 1152 height 1486
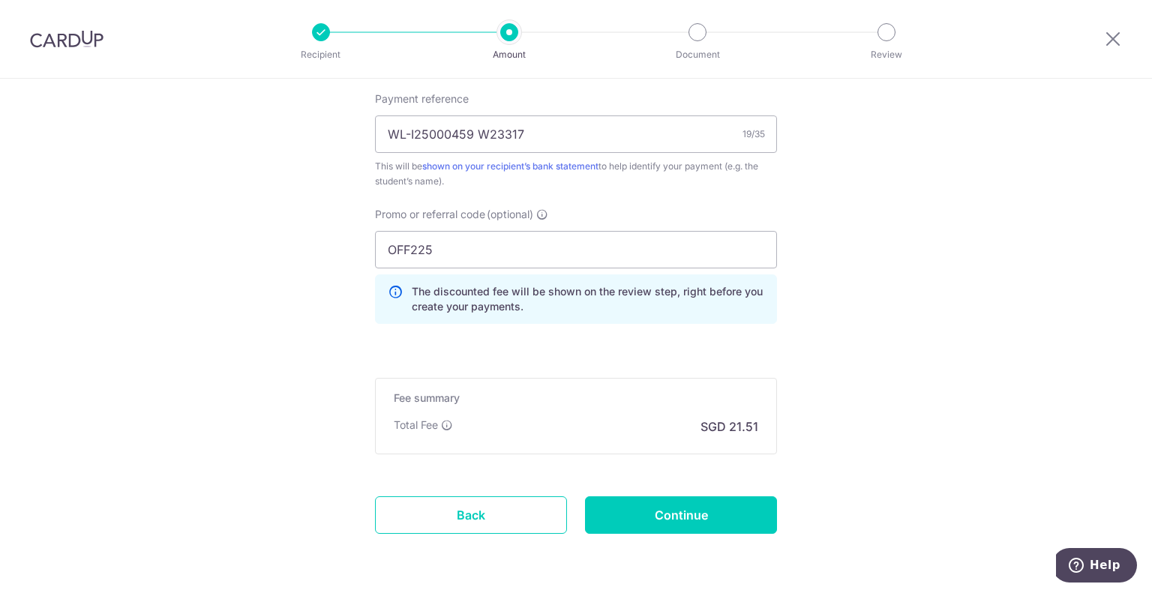
scroll to position [956, 0]
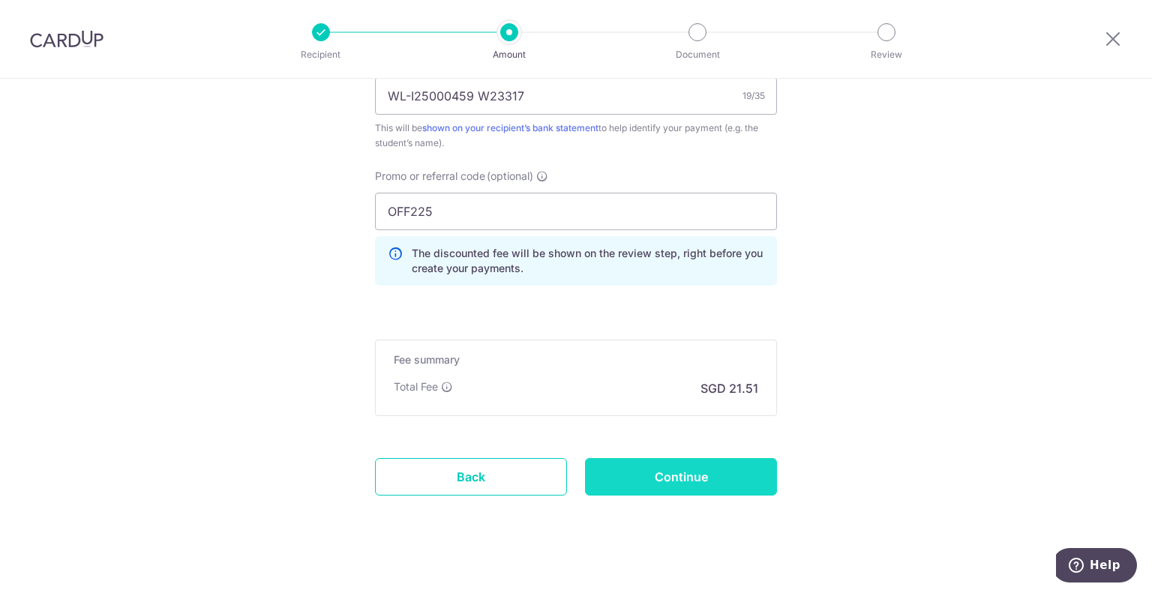
click at [685, 473] on input "Continue" at bounding box center [681, 476] width 192 height 37
type input "Create Schedule"
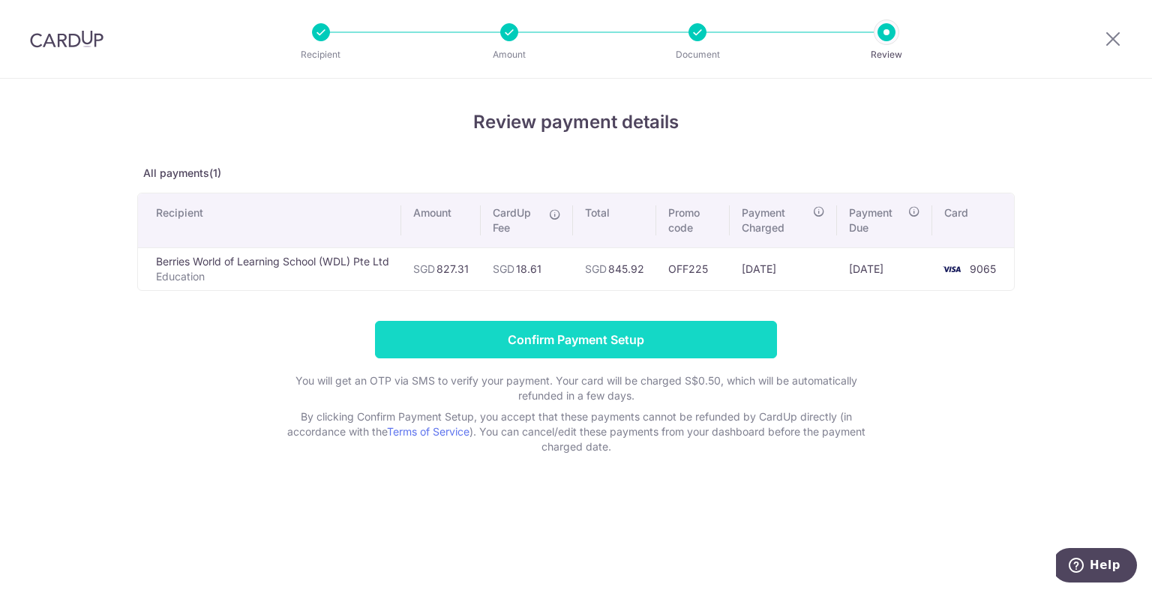
click at [634, 332] on input "Confirm Payment Setup" at bounding box center [576, 339] width 402 height 37
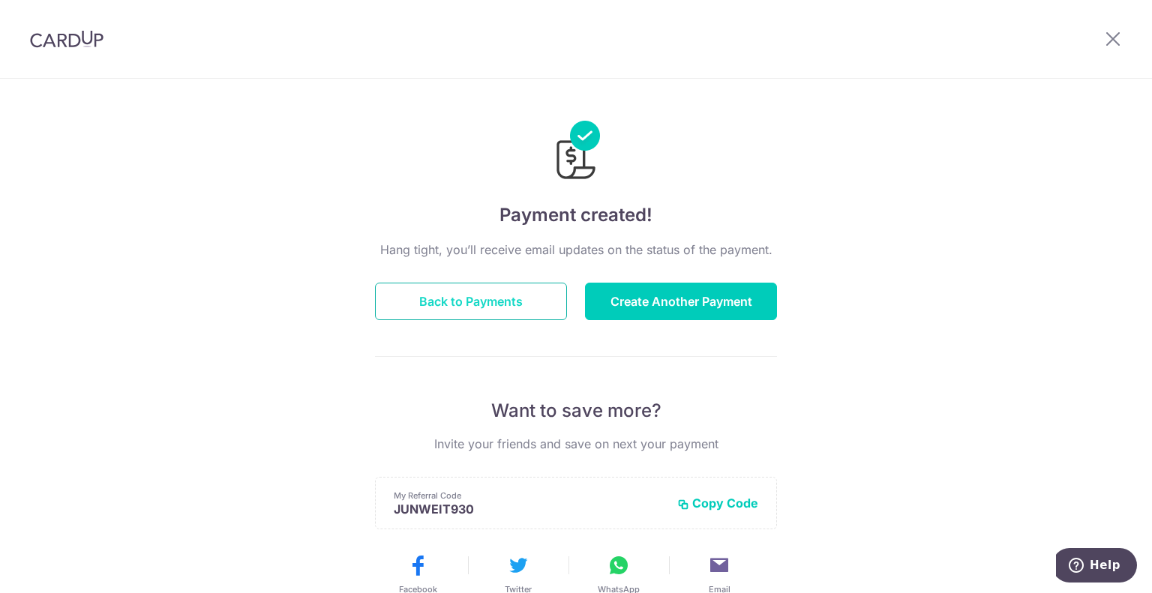
click at [513, 312] on button "Back to Payments" at bounding box center [471, 301] width 192 height 37
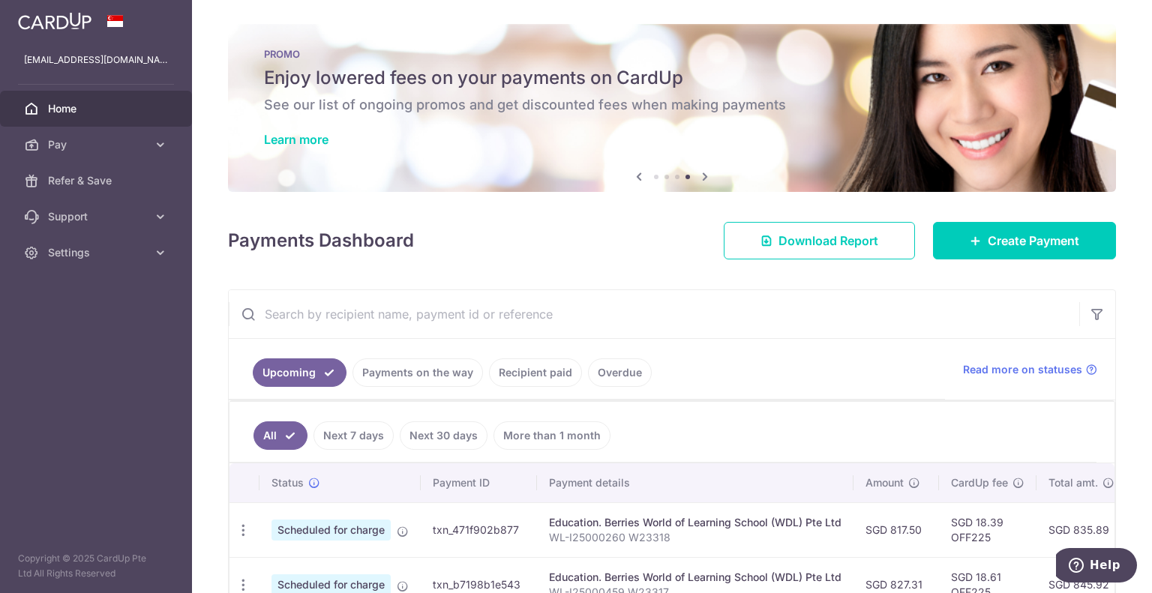
click at [112, 110] on span "Home" at bounding box center [97, 108] width 99 height 15
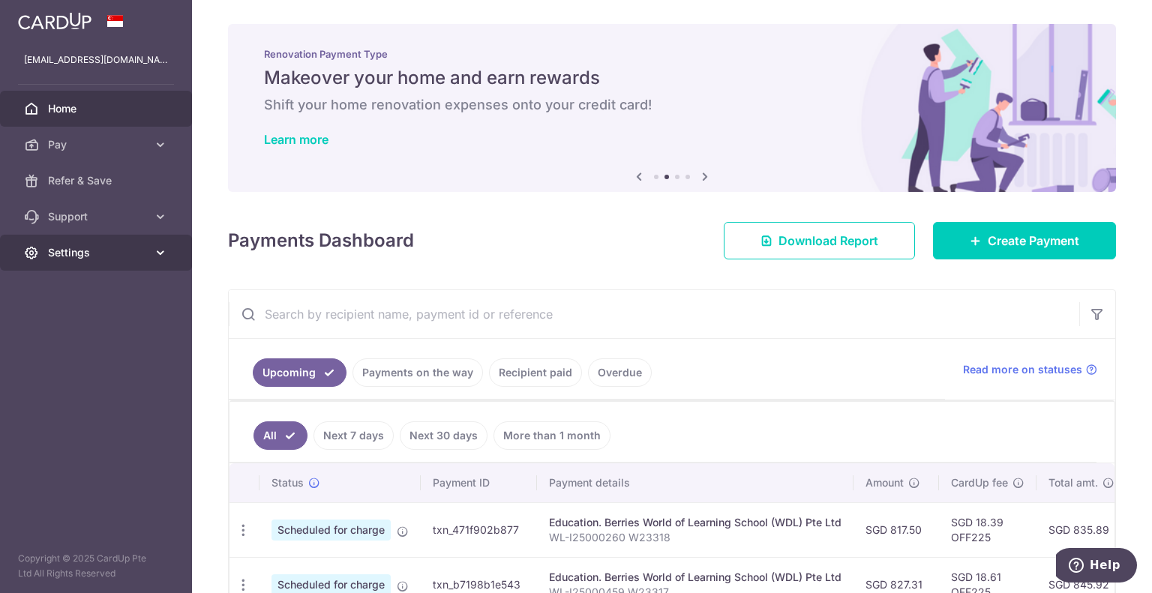
click at [68, 257] on span "Settings" at bounding box center [97, 252] width 99 height 15
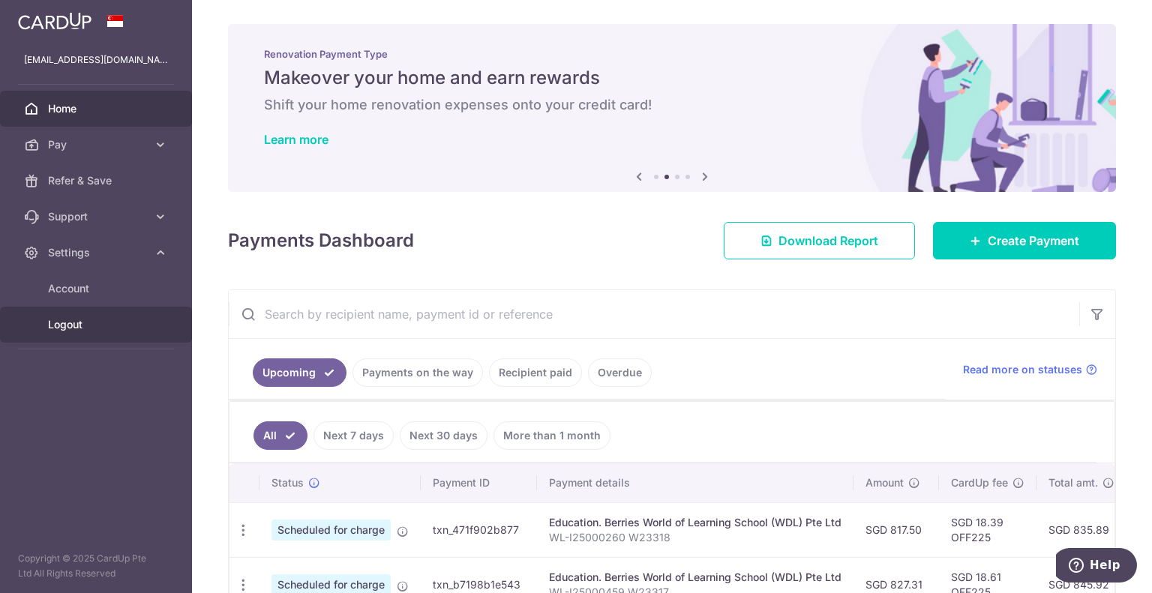
click at [75, 325] on span "Logout" at bounding box center [97, 324] width 99 height 15
